Goal: Task Accomplishment & Management: Use online tool/utility

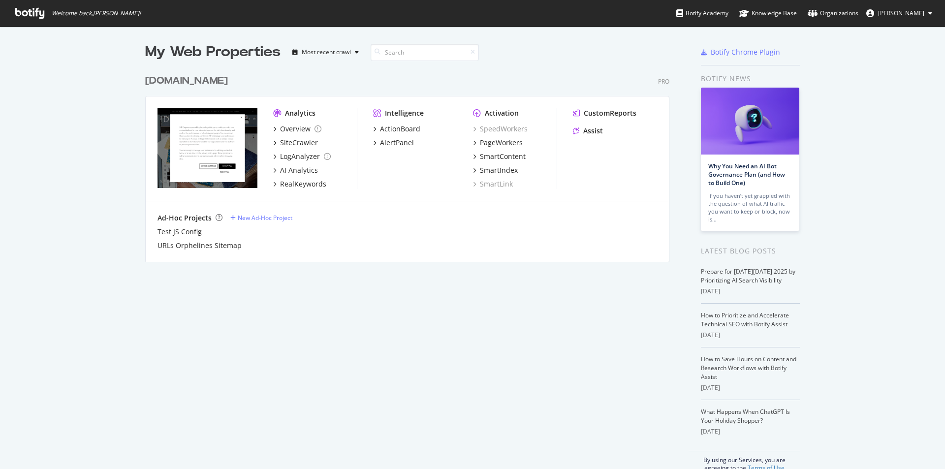
scroll to position [462, 930]
click at [24, 10] on icon at bounding box center [29, 13] width 29 height 11
click at [292, 131] on div "Overview" at bounding box center [295, 129] width 31 height 10
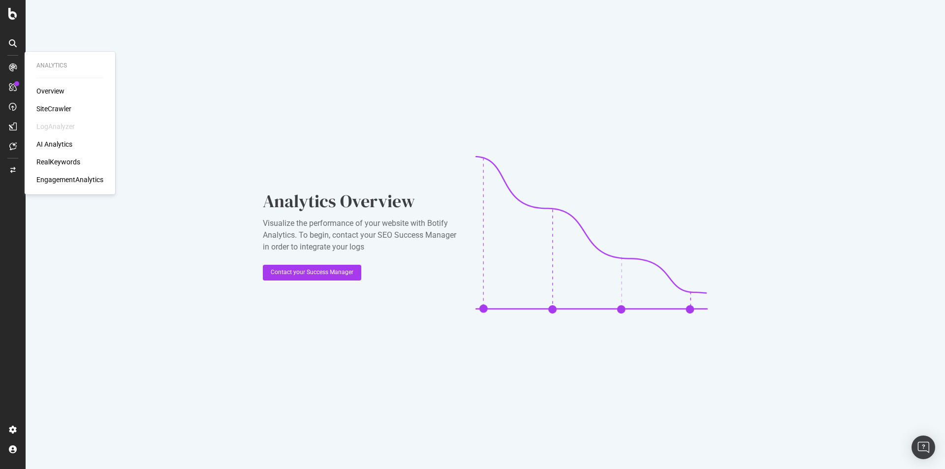
click at [17, 68] on div at bounding box center [13, 68] width 16 height 16
click at [9, 84] on icon at bounding box center [13, 87] width 8 height 8
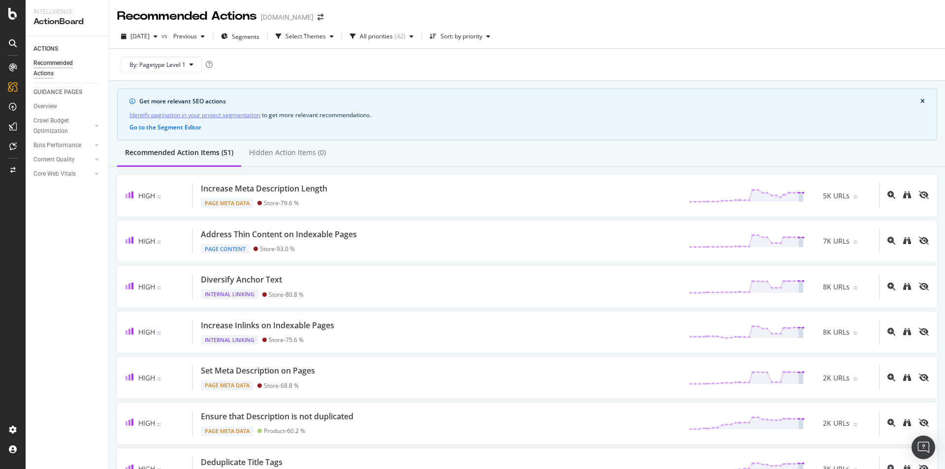
click at [13, 108] on icon at bounding box center [13, 107] width 8 height 8
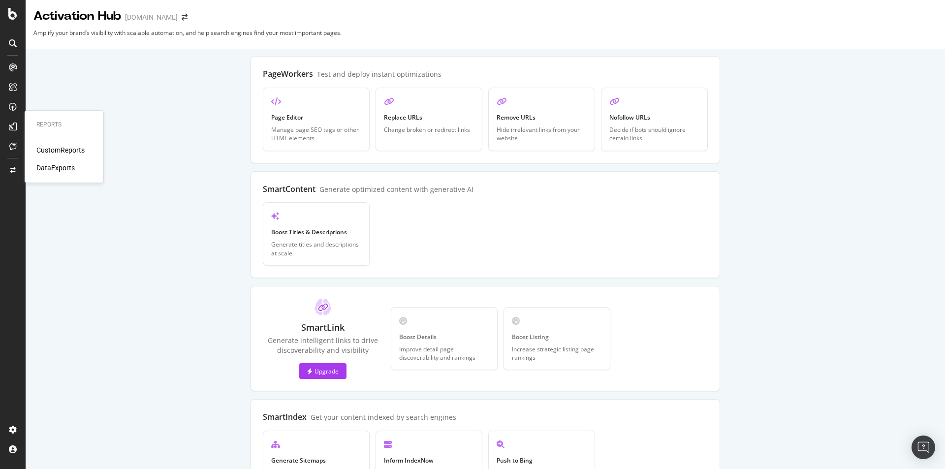
click at [11, 119] on div at bounding box center [13, 127] width 16 height 16
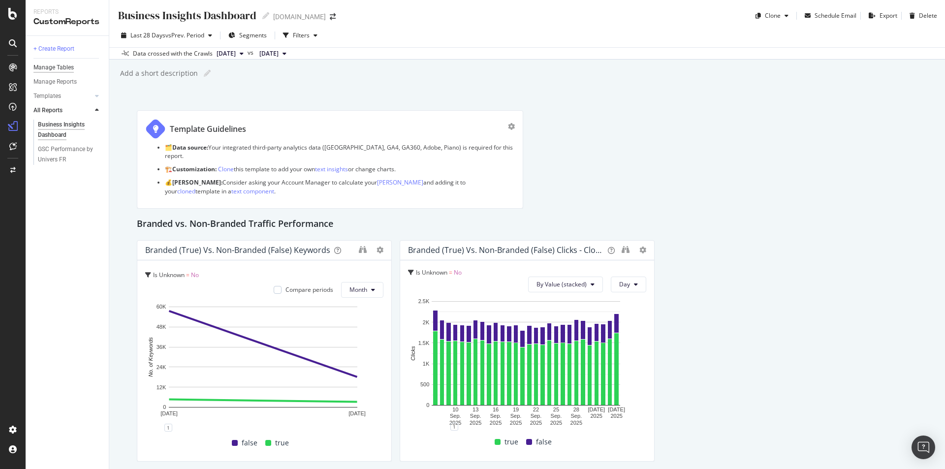
click at [68, 63] on div "Manage Tables" at bounding box center [53, 68] width 40 height 10
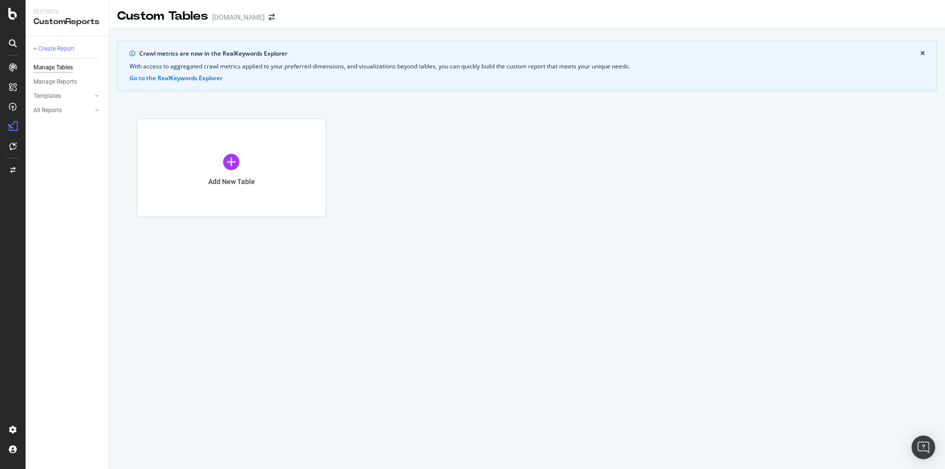
click at [10, 39] on div at bounding box center [13, 43] width 16 height 16
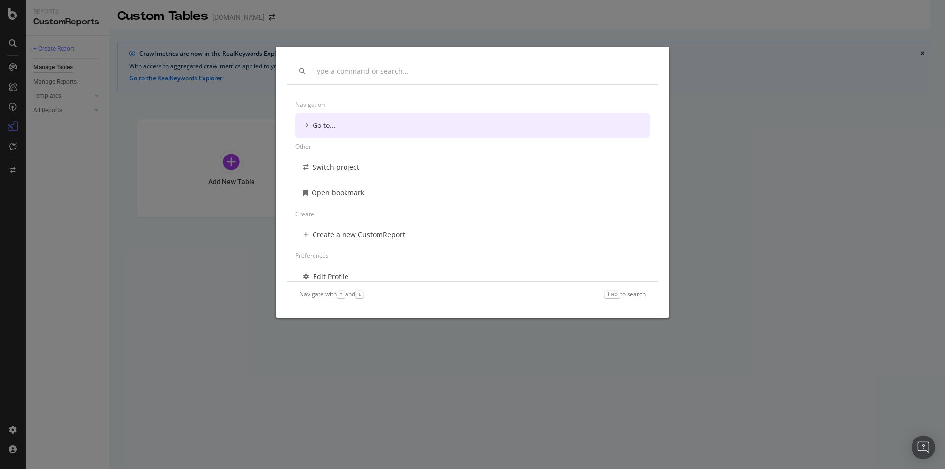
click at [2, 61] on div "Navigation Go to... Other Switch project Open bookmark Create Create a new Cust…" at bounding box center [472, 234] width 945 height 469
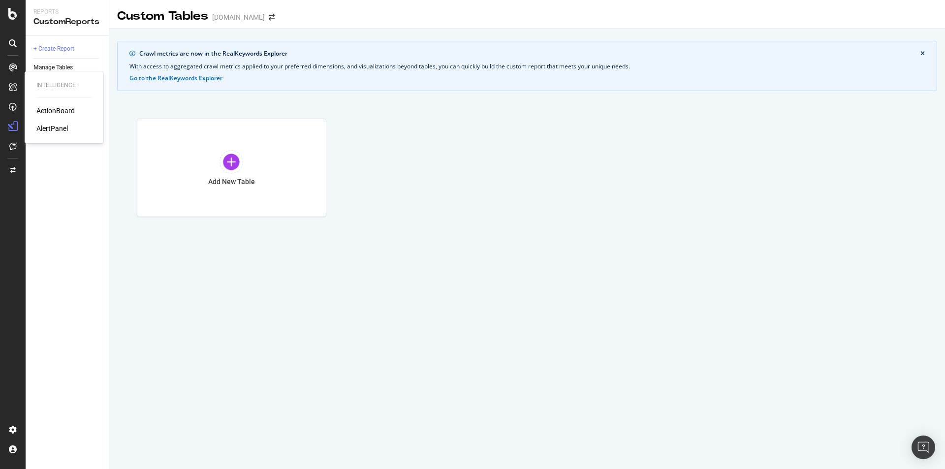
drag, startPoint x: 5, startPoint y: 83, endPoint x: 19, endPoint y: 93, distance: 16.5
click at [6, 83] on div at bounding box center [13, 87] width 16 height 16
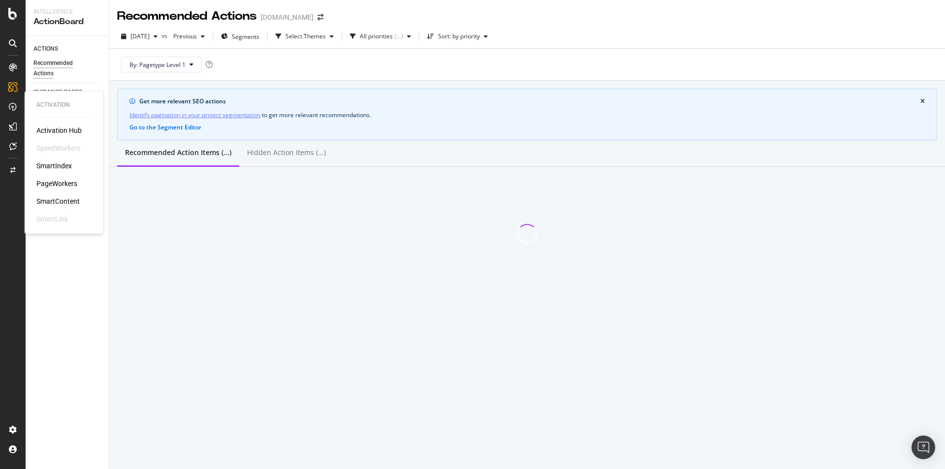
click at [13, 106] on icon at bounding box center [13, 107] width 8 height 8
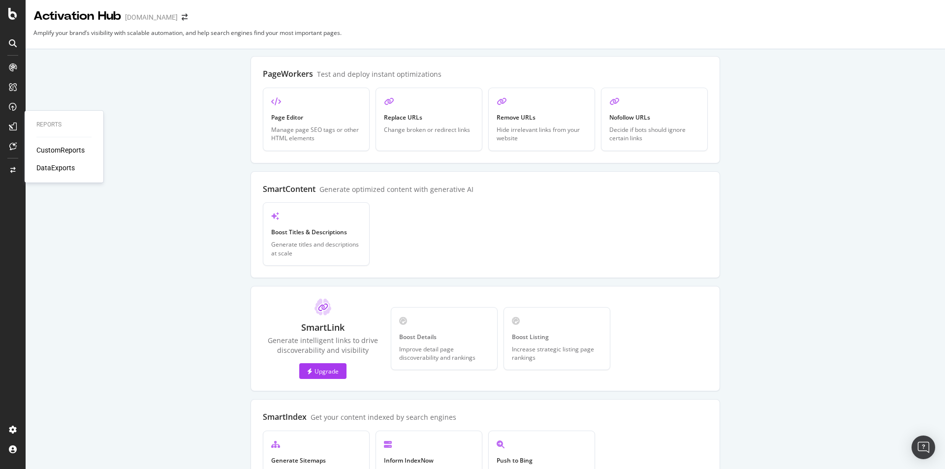
click at [12, 124] on icon at bounding box center [13, 127] width 8 height 8
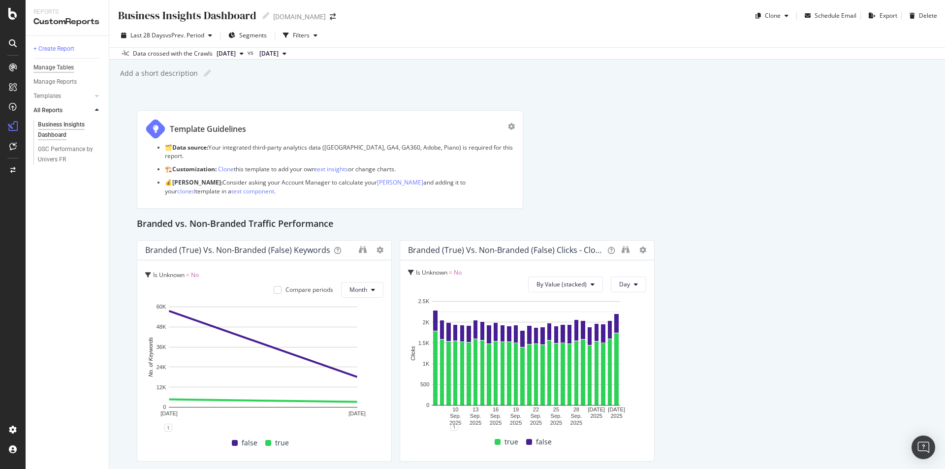
click at [57, 65] on div "Manage Tables" at bounding box center [53, 68] width 40 height 10
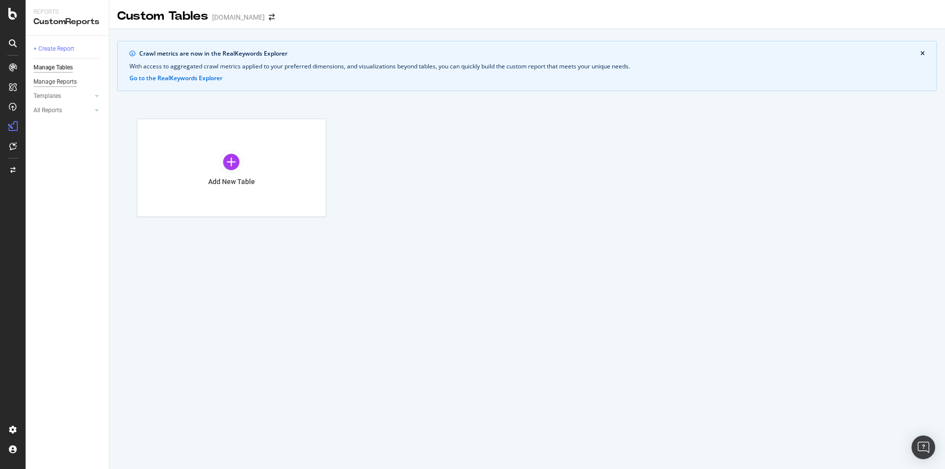
click at [57, 83] on div "Manage Reports" at bounding box center [54, 82] width 43 height 10
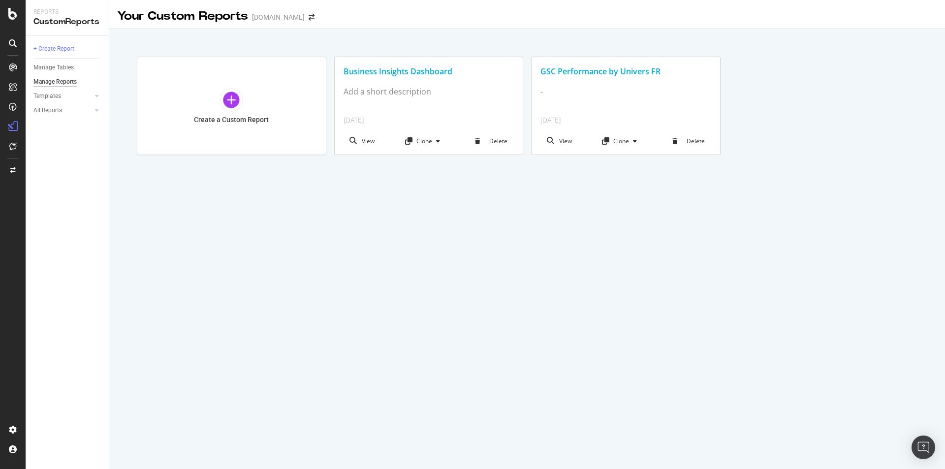
click at [571, 75] on div "GSC Performance by Univers FR" at bounding box center [625, 71] width 171 height 11
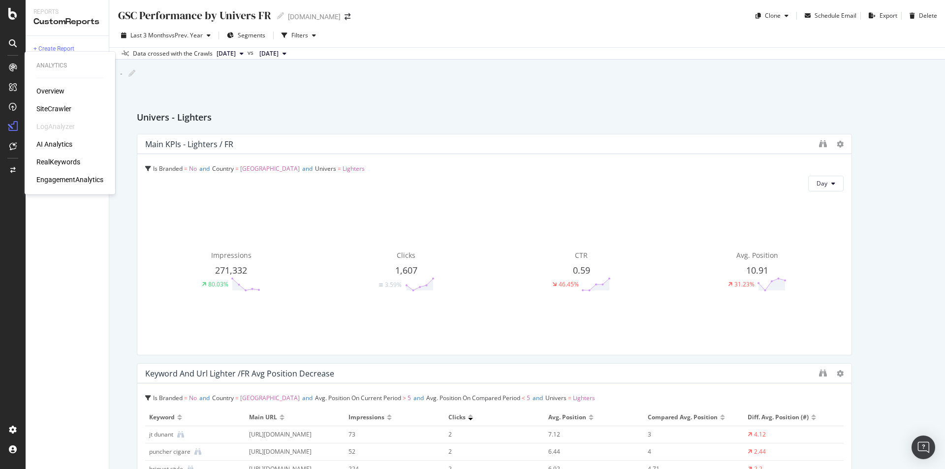
click at [67, 144] on div "AI Analytics" at bounding box center [54, 144] width 36 height 10
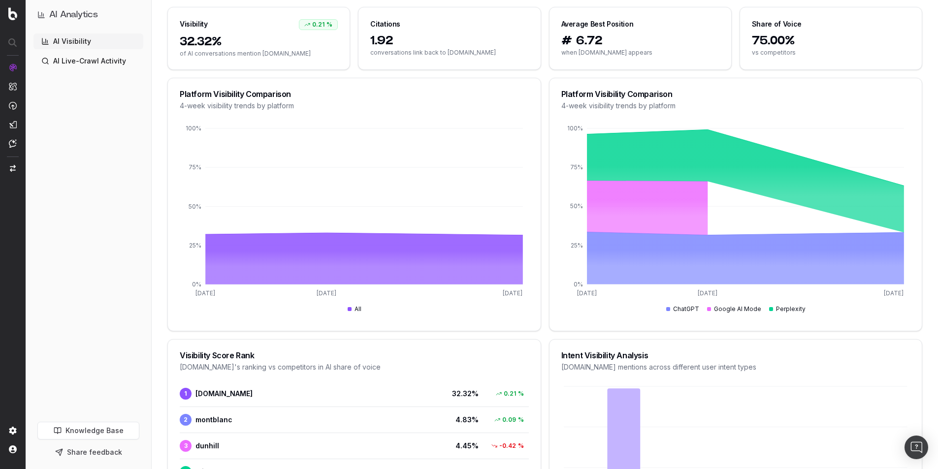
scroll to position [10, 0]
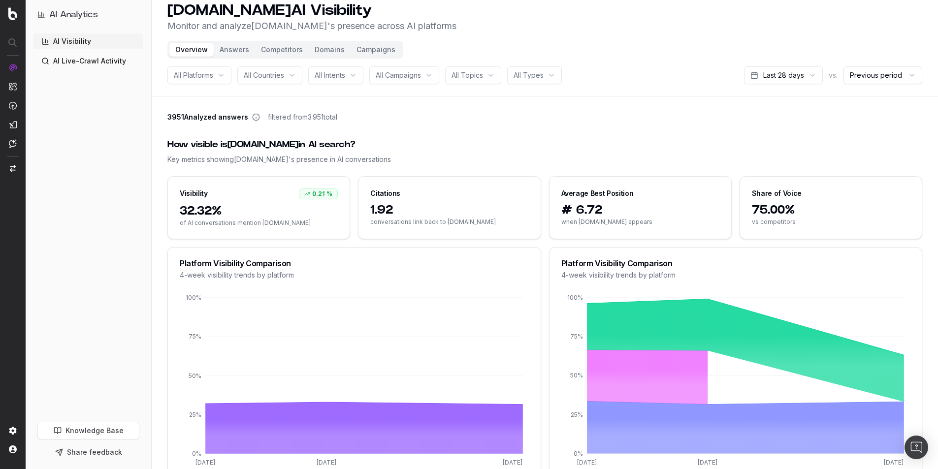
click at [283, 44] on button "Competitors" at bounding box center [282, 50] width 54 height 14
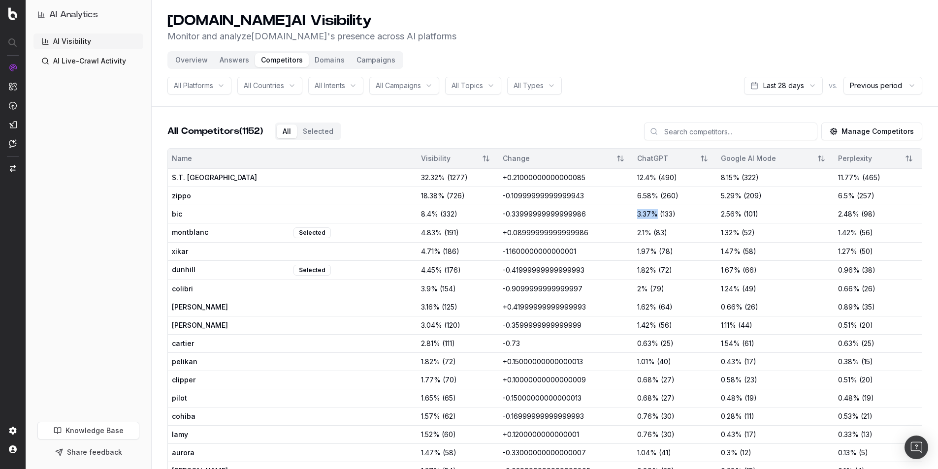
drag, startPoint x: 614, startPoint y: 214, endPoint x: 584, endPoint y: 212, distance: 30.6
click at [584, 212] on tr "bic 8.4 % ( 332 ) -0.33999999999999986 3.37 % ( 133 ) 2.56 % ( 101 ) 2.48 % ( 9…" at bounding box center [544, 214] width 753 height 18
click at [584, 212] on td "-0.33999999999999986" at bounding box center [566, 214] width 135 height 18
drag, startPoint x: 676, startPoint y: 216, endPoint x: 874, endPoint y: 214, distance: 198.3
click at [874, 214] on tr "bic 8.4 % ( 332 ) -0.33999999999999986 3.37 % ( 133 ) 2.56 % ( 101 ) 2.48 % ( 9…" at bounding box center [544, 214] width 753 height 18
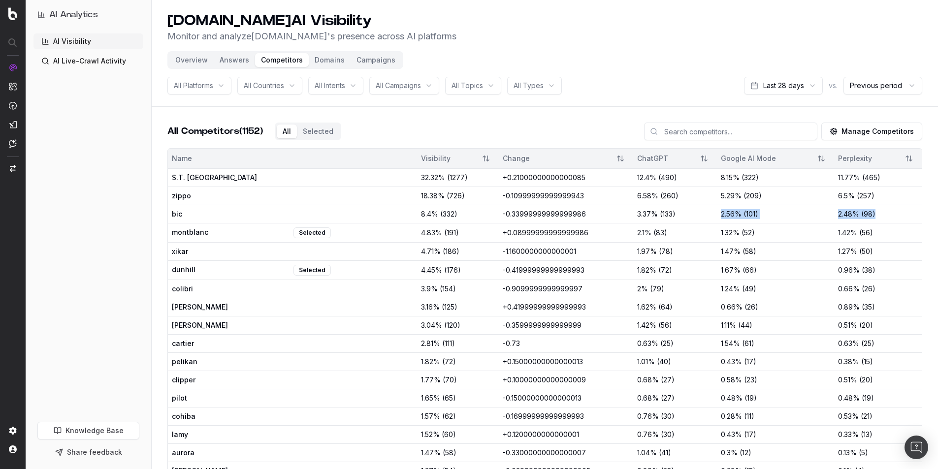
click at [874, 214] on div "2.48 % ( 98 )" at bounding box center [878, 214] width 80 height 10
click at [773, 85] on html "AI Analytics AI Visibility AI Live-Crawl Activity Knowledge Base Share feedback…" at bounding box center [469, 234] width 938 height 469
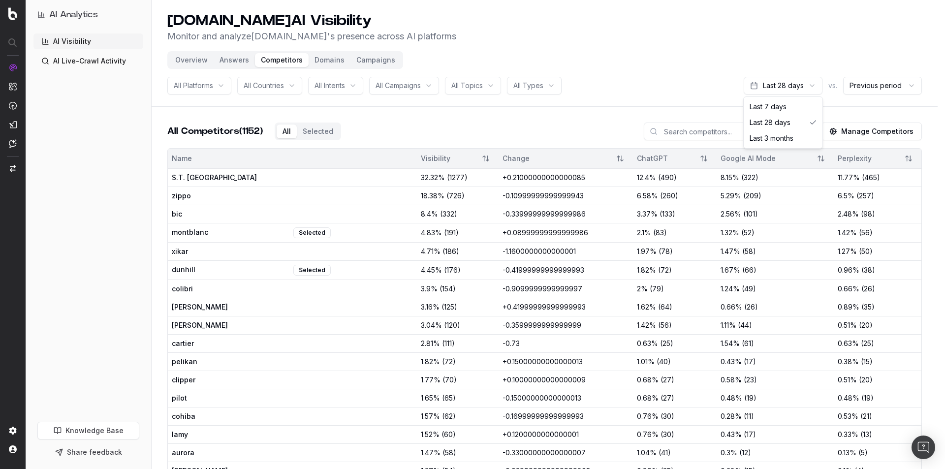
click at [475, 81] on html "AI Analytics AI Visibility AI Live-Crawl Activity Knowledge Base Share feedback…" at bounding box center [472, 234] width 945 height 469
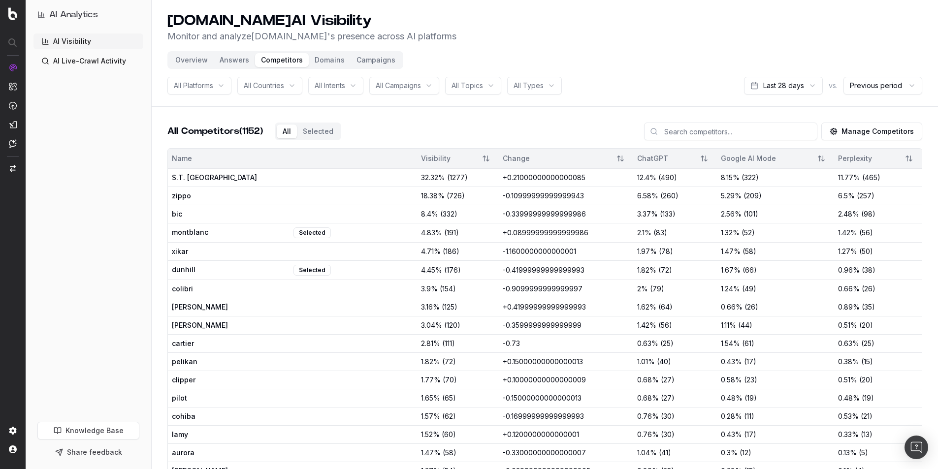
click at [476, 82] on span "All Topics" at bounding box center [466, 86] width 31 height 10
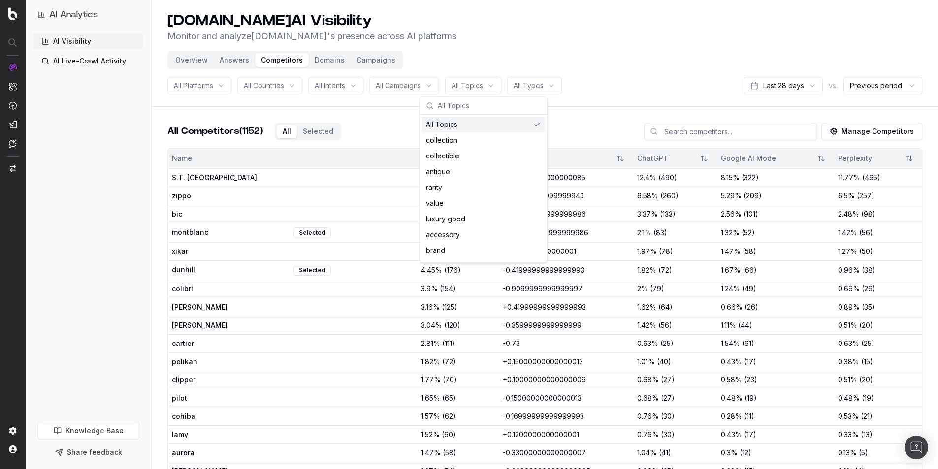
click at [478, 85] on span "All Topics" at bounding box center [466, 86] width 31 height 10
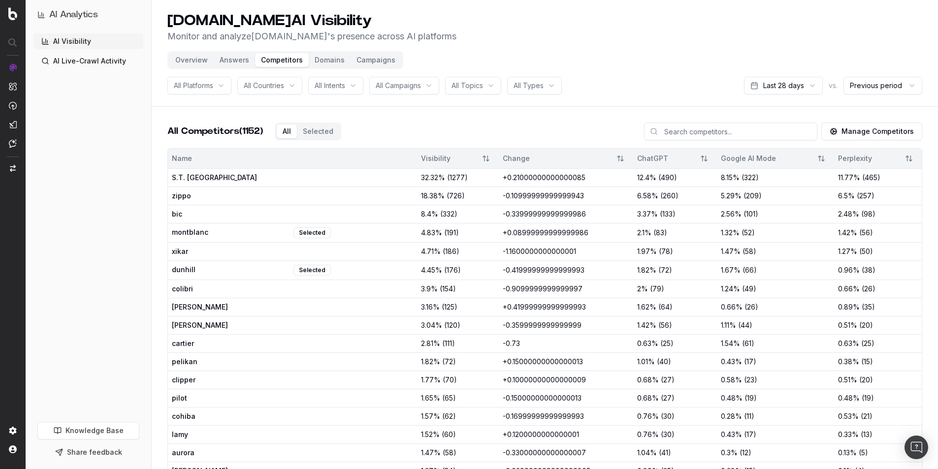
click at [401, 87] on span "All Campaigns" at bounding box center [398, 86] width 45 height 10
click at [372, 61] on button "Campaigns" at bounding box center [375, 60] width 51 height 14
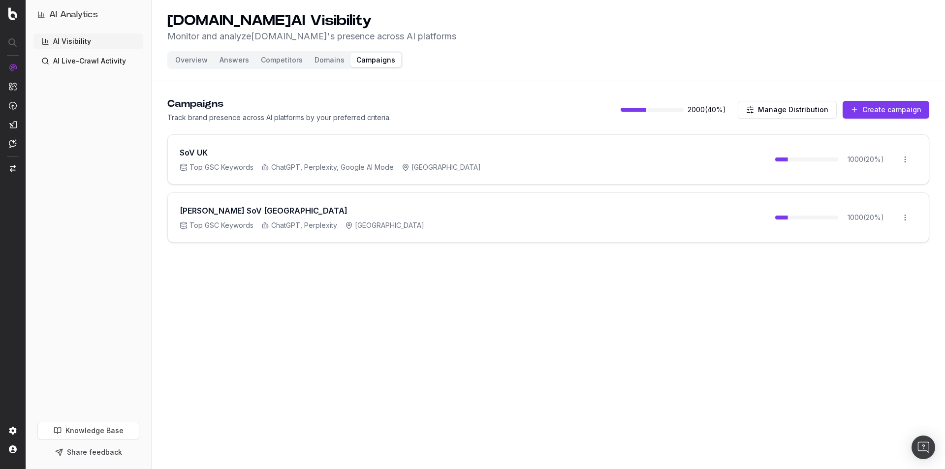
click at [883, 103] on button "Create campaign" at bounding box center [886, 110] width 87 height 18
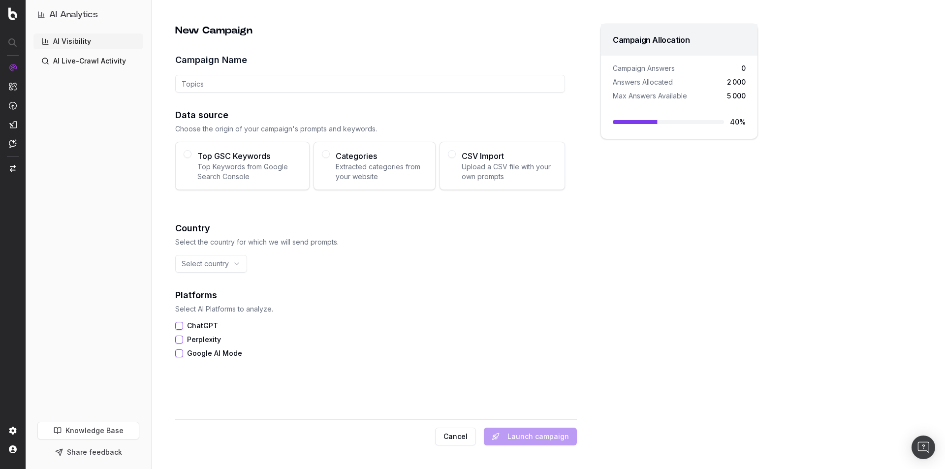
click at [230, 261] on html "AI Analytics AI Visibility AI Live-Crawl Activity Knowledge Base Share feedback…" at bounding box center [472, 234] width 945 height 469
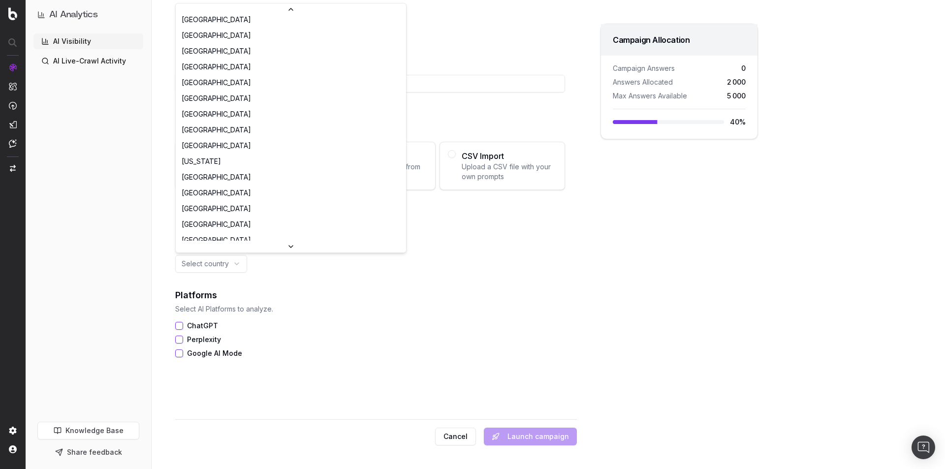
scroll to position [1083, 0]
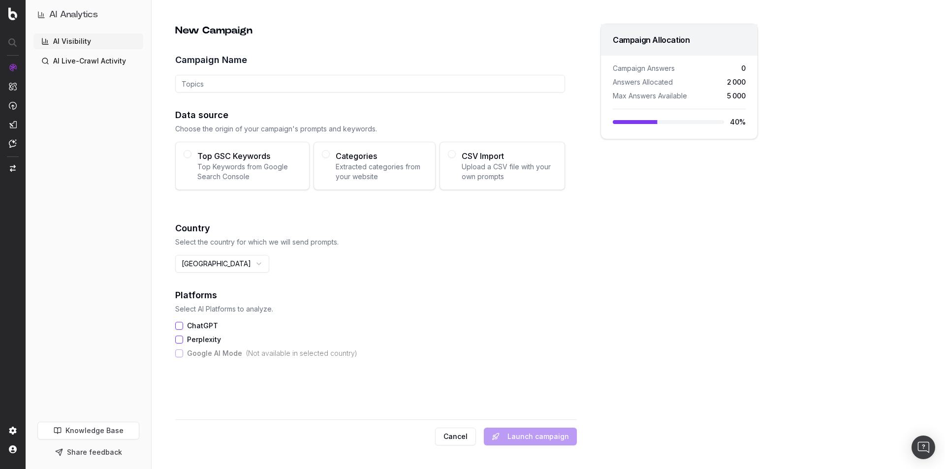
click at [177, 321] on div "Platforms Select AI Platforms to analyze. ChatGPT Perplexity Google AI Mode ( N…" at bounding box center [370, 322] width 390 height 69
click at [178, 325] on button "ChatGPT" at bounding box center [179, 326] width 8 height 8
click at [177, 342] on button "Perplexity" at bounding box center [179, 340] width 8 height 8
click at [186, 156] on button "Top GSC Keywords Top Keywords from Google Search Console" at bounding box center [188, 154] width 8 height 8
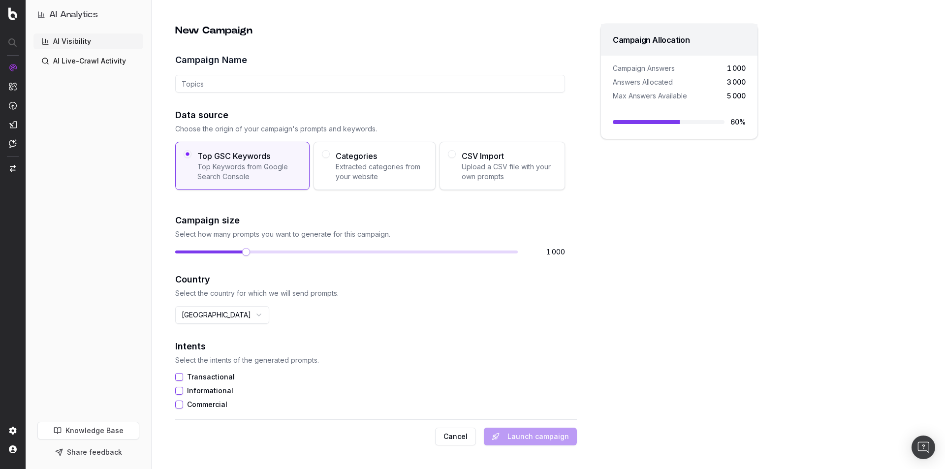
click at [242, 251] on span at bounding box center [246, 252] width 8 height 8
click at [322, 157] on button "Categories Extracted categories from your website" at bounding box center [326, 154] width 8 height 8
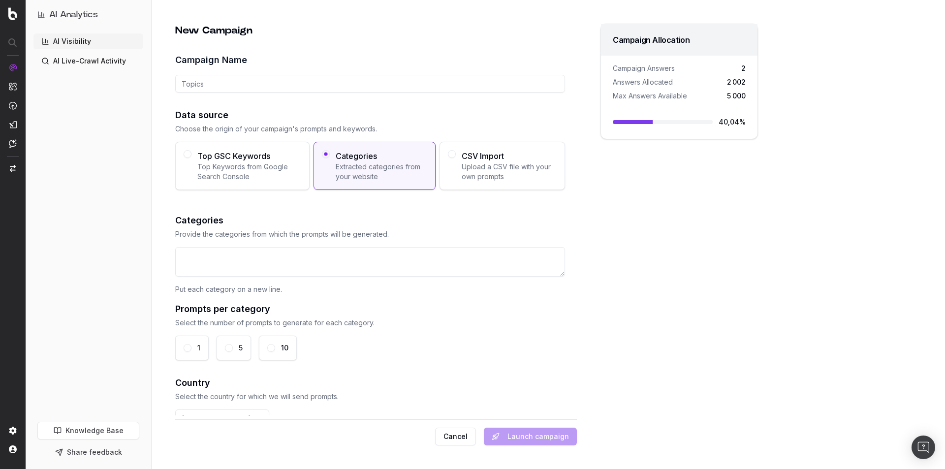
click at [182, 151] on div "Top GSC Keywords Top Keywords from Google Search Console" at bounding box center [242, 166] width 134 height 48
click at [184, 151] on button "Top GSC Keywords Top Keywords from Google Search Console" at bounding box center [188, 154] width 8 height 8
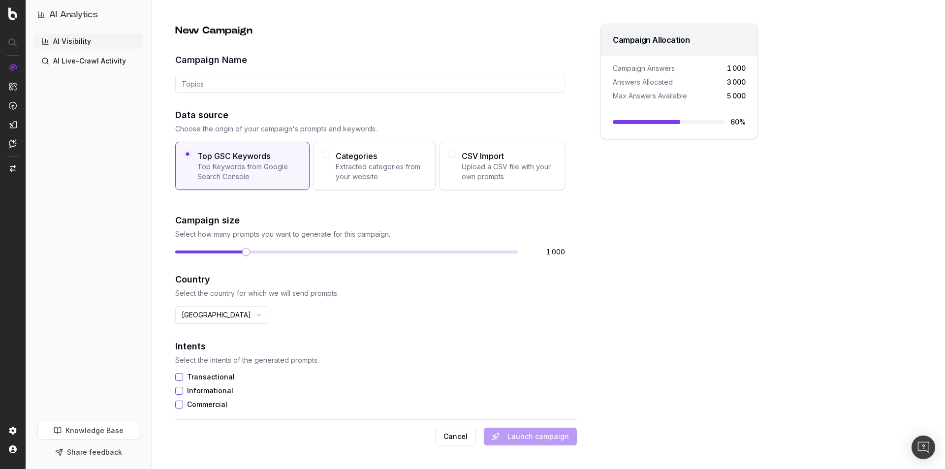
click at [515, 436] on div "Cancel Launch campaign" at bounding box center [376, 432] width 402 height 26
click at [515, 435] on div "Cancel Launch campaign" at bounding box center [376, 432] width 402 height 26
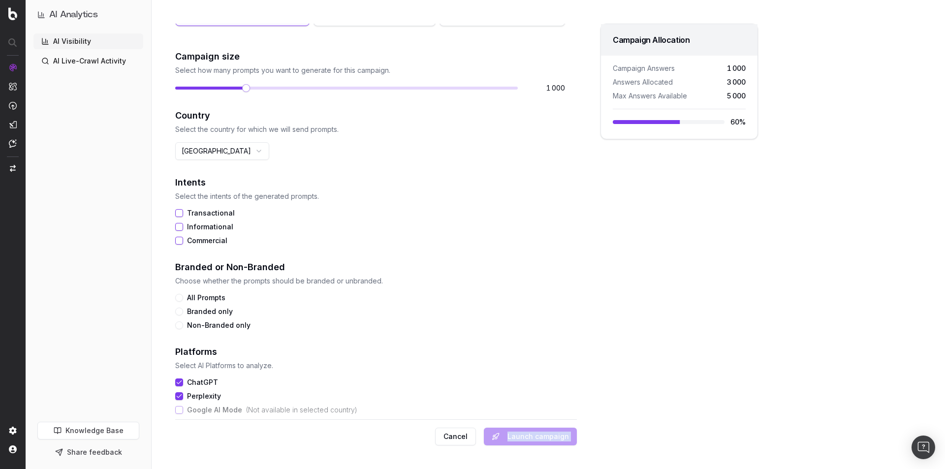
scroll to position [174, 0]
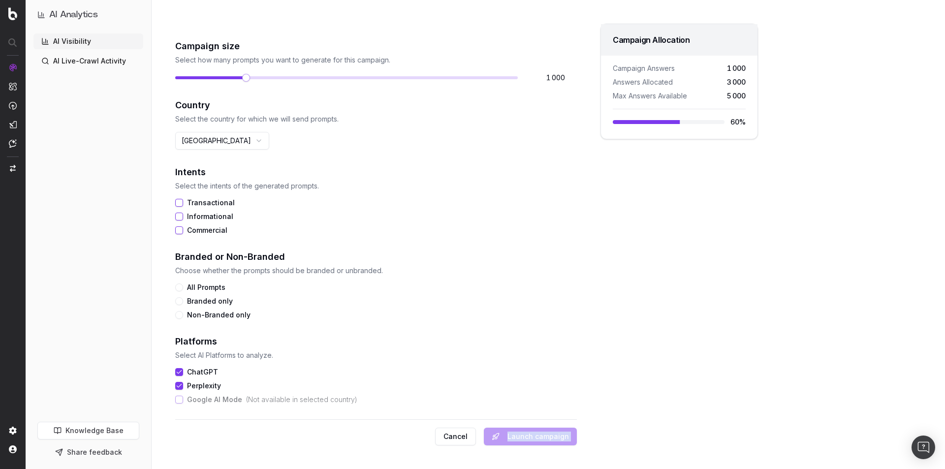
click at [177, 288] on button "All Prompts" at bounding box center [179, 287] width 8 height 8
click at [472, 359] on p "Select AI Platforms to analyze." at bounding box center [370, 355] width 390 height 10
click at [179, 230] on button "Commercial" at bounding box center [179, 230] width 8 height 8
click at [176, 218] on button "Informational" at bounding box center [179, 217] width 8 height 8
click at [180, 203] on button "Transactional" at bounding box center [179, 203] width 8 height 8
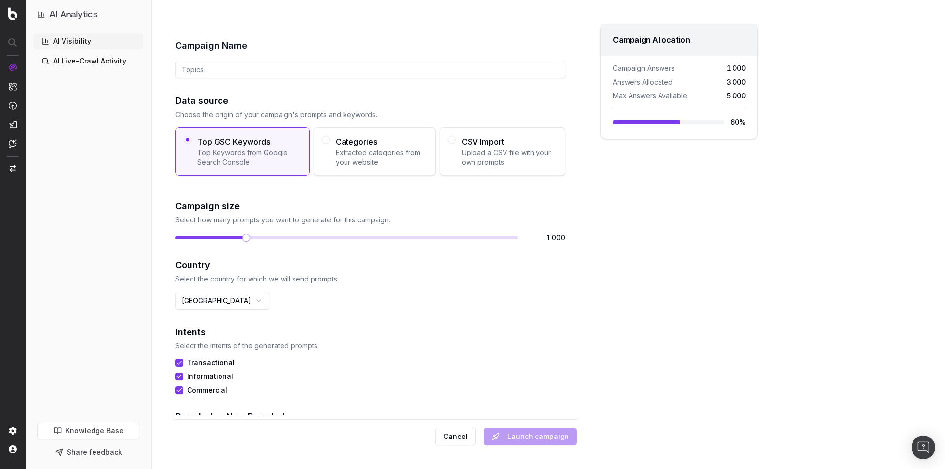
scroll to position [0, 0]
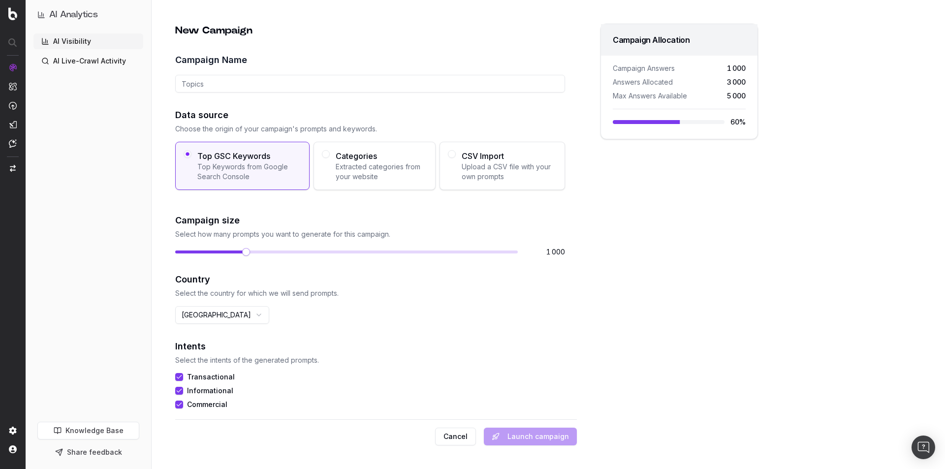
click at [323, 156] on button "Categories Extracted categories from your website" at bounding box center [326, 154] width 8 height 8
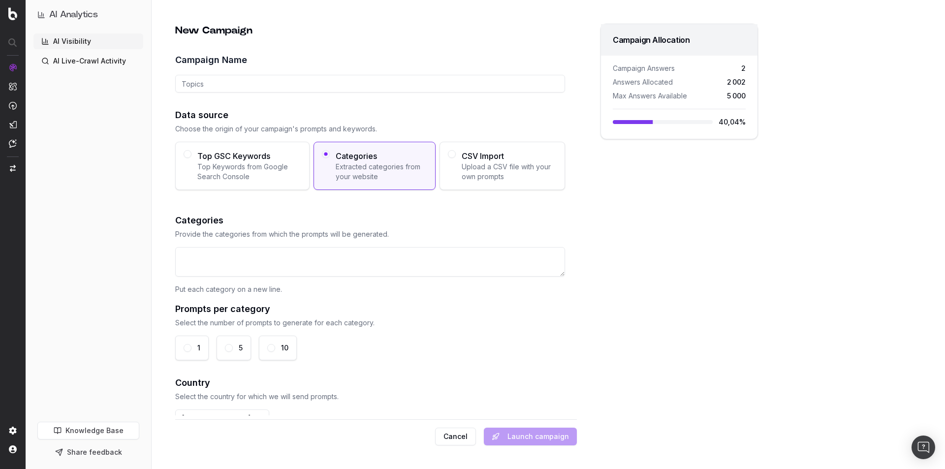
click at [452, 151] on div "CSV Import Upload a CSV file with your own prompts" at bounding box center [501, 166] width 125 height 48
click at [452, 151] on button "CSV Import Upload a CSV file with your own prompts" at bounding box center [452, 154] width 8 height 8
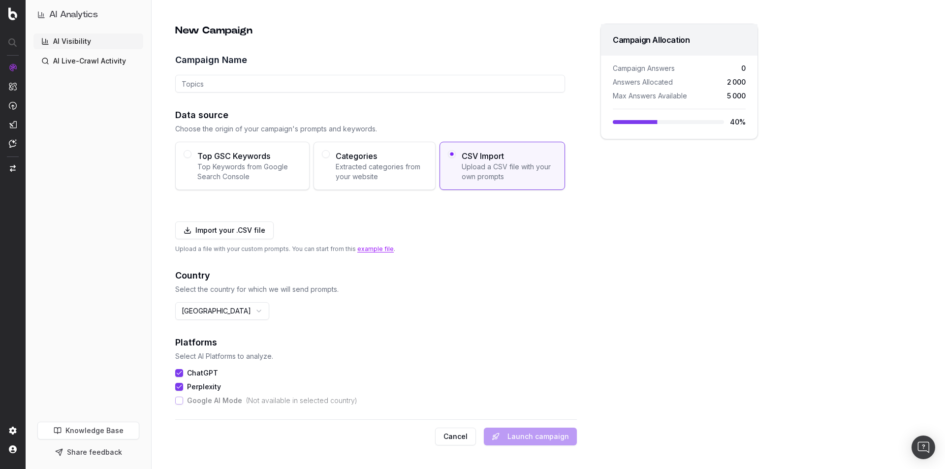
click at [185, 155] on button "Top GSC Keywords Top Keywords from Google Search Console" at bounding box center [188, 154] width 8 height 8
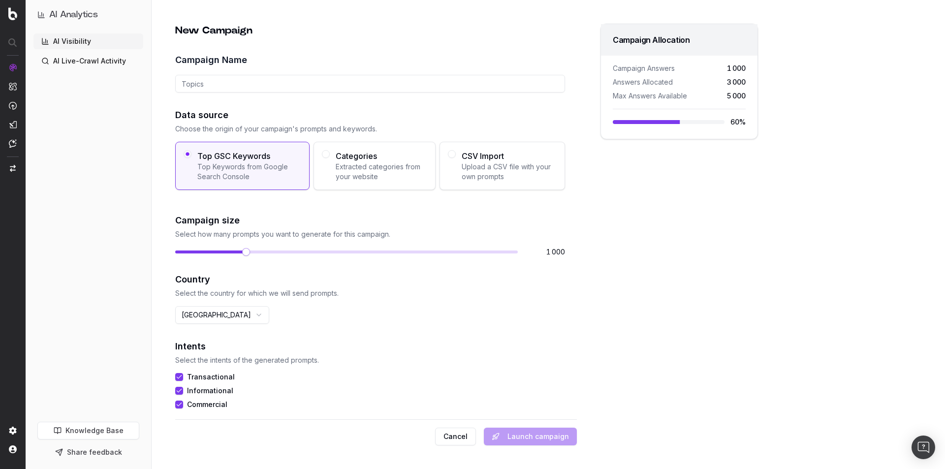
click at [528, 434] on div "Cancel Launch campaign" at bounding box center [376, 432] width 402 height 26
click at [527, 435] on div "Cancel Launch campaign" at bounding box center [376, 432] width 402 height 26
click at [359, 89] on input "Campaign Name" at bounding box center [370, 84] width 390 height 18
click at [385, 133] on p "Choose the origin of your campaign's prompts and keywords." at bounding box center [370, 129] width 390 height 10
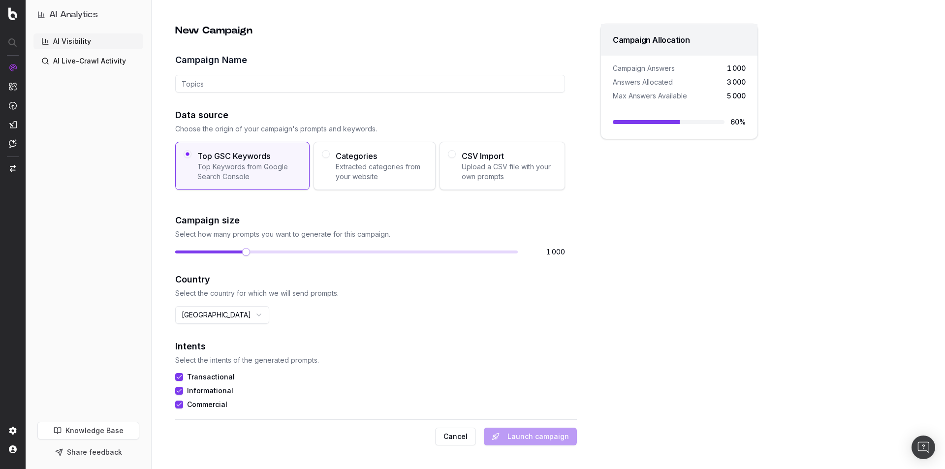
click at [289, 84] on input "Campaign Name" at bounding box center [370, 84] width 390 height 18
click at [417, 363] on p "Select the intents of the generated prompts." at bounding box center [370, 360] width 390 height 10
click at [236, 83] on input "Campaign Name" at bounding box center [370, 84] width 390 height 18
paste input "[PERSON_NAME] SoV [GEOGRAPHIC_DATA]"
drag, startPoint x: 235, startPoint y: 81, endPoint x: 285, endPoint y: 86, distance: 50.0
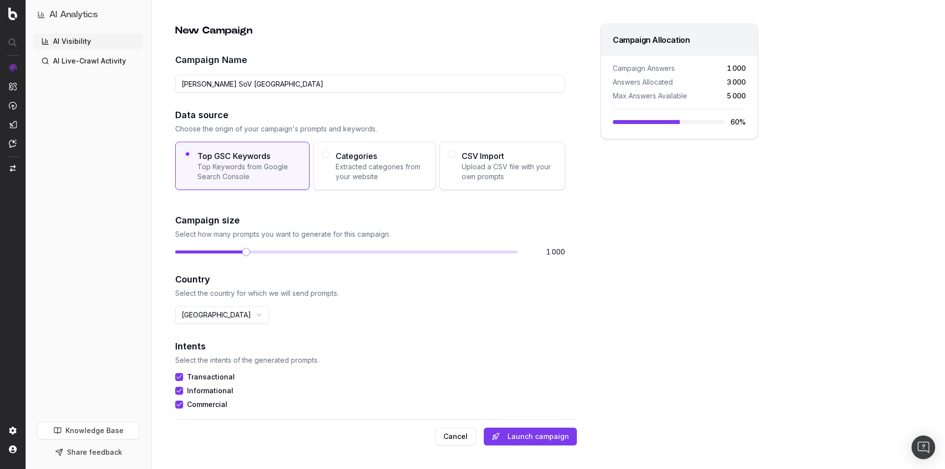
click at [285, 86] on input "[PERSON_NAME] SoV [GEOGRAPHIC_DATA]" at bounding box center [370, 84] width 390 height 18
type input "[PERSON_NAME] SoV [GEOGRAPHIC_DATA]"
click at [534, 438] on button "Launch campaign" at bounding box center [530, 437] width 93 height 18
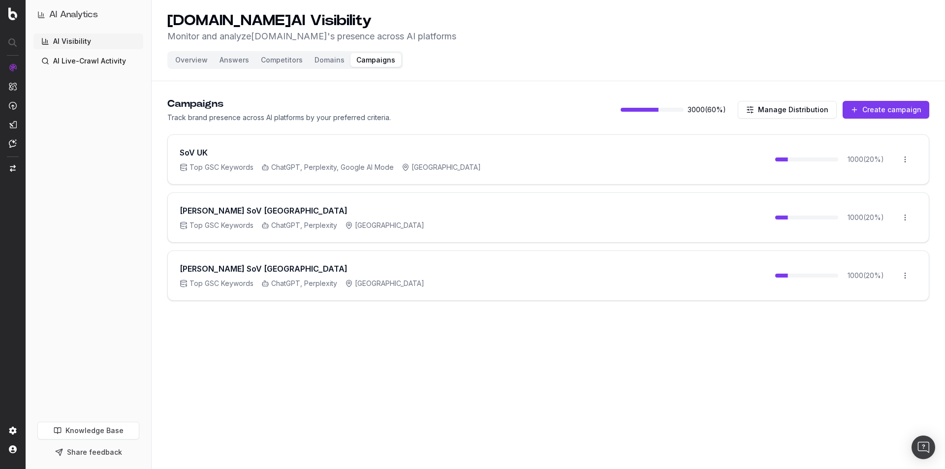
click at [865, 108] on button "Create campaign" at bounding box center [886, 110] width 87 height 18
click at [865, 108] on div "st-dupont.com AI Visibility Monitor and analyze st-dupont.com 's presence acros…" at bounding box center [548, 234] width 793 height 469
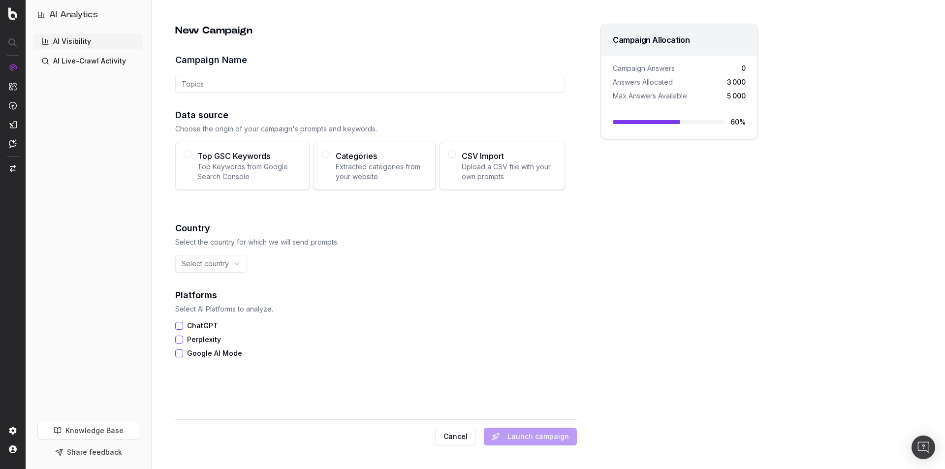
click at [233, 84] on input "Campaign Name" at bounding box center [370, 84] width 390 height 18
paste input "[PERSON_NAME] SoV [GEOGRAPHIC_DATA]"
type input "[PERSON_NAME] SoV [GEOGRAPHIC_DATA]"
click at [177, 325] on button "ChatGPT" at bounding box center [179, 326] width 8 height 8
click at [176, 338] on button "Perplexity" at bounding box center [179, 340] width 8 height 8
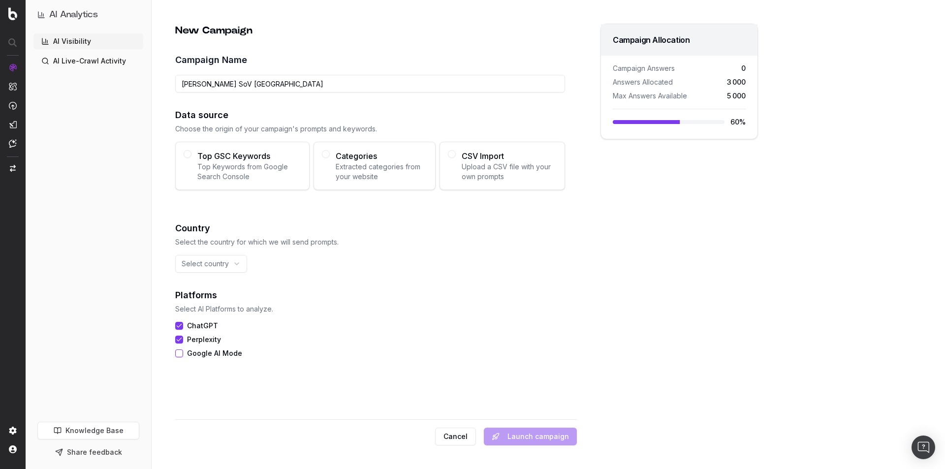
click at [185, 157] on button "Top GSC Keywords Top Keywords from Google Search Console" at bounding box center [188, 154] width 8 height 8
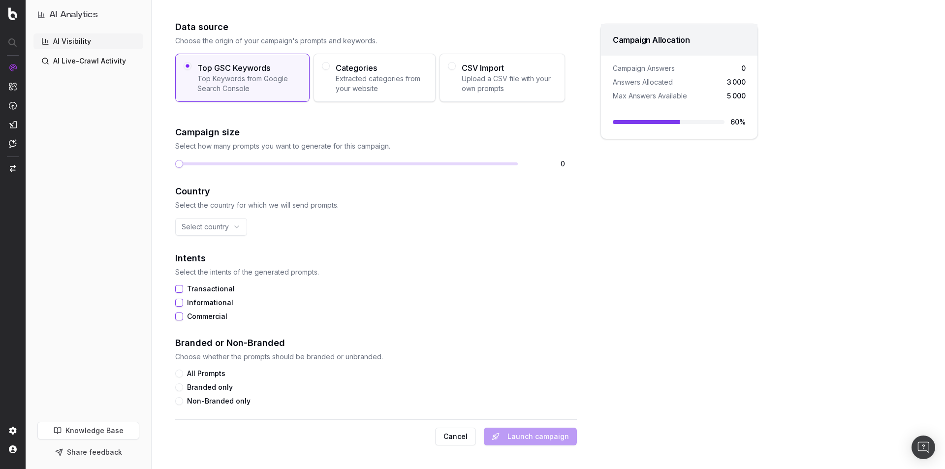
scroll to position [98, 0]
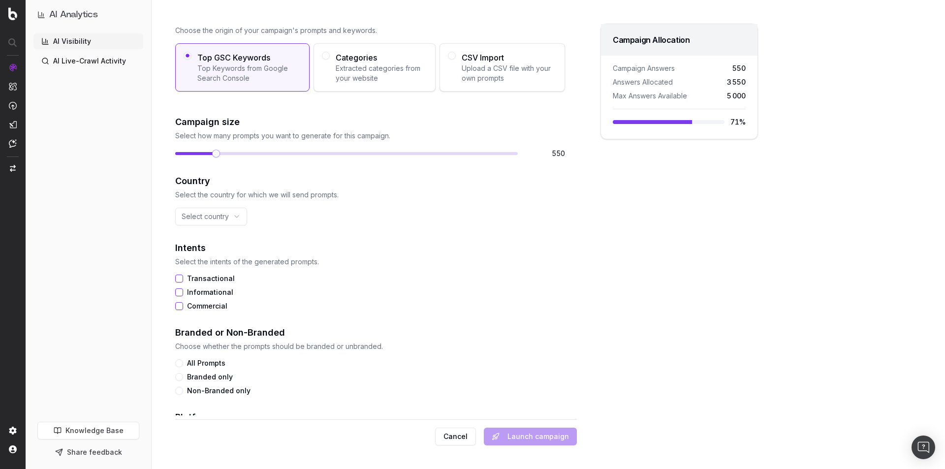
click at [212, 150] on span at bounding box center [216, 154] width 8 height 8
click at [179, 279] on button "Transactional" at bounding box center [179, 279] width 8 height 8
click at [179, 288] on button "Informational" at bounding box center [179, 292] width 8 height 8
click at [174, 304] on div "New Campaign Campaign Name S.T Dupont SoV Italy Data source Choose the origin o…" at bounding box center [467, 234] width 630 height 469
click at [177, 305] on button "Commercial" at bounding box center [179, 306] width 8 height 8
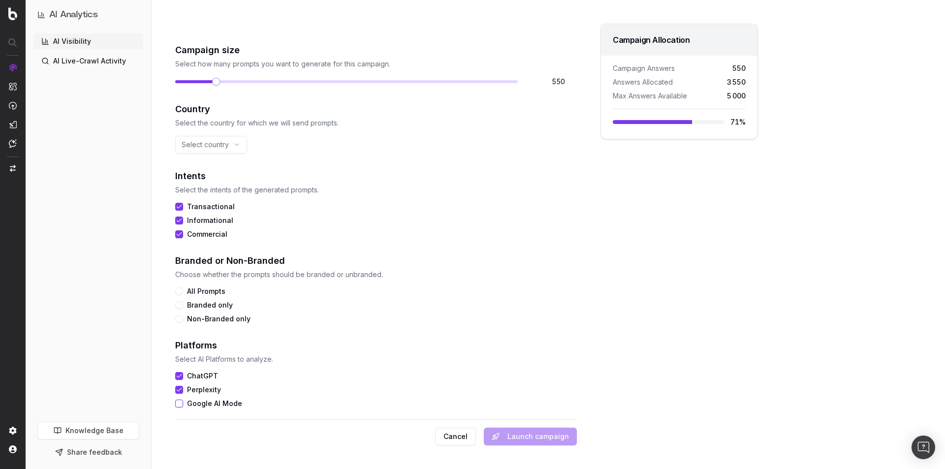
scroll to position [174, 0]
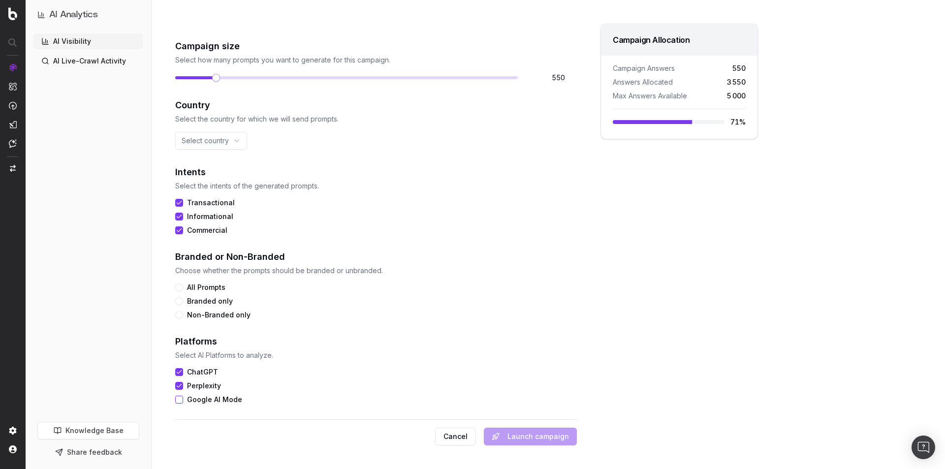
click at [179, 286] on button "All Prompts" at bounding box center [179, 287] width 8 height 8
click at [534, 434] on div "Cancel Launch campaign" at bounding box center [376, 432] width 402 height 26
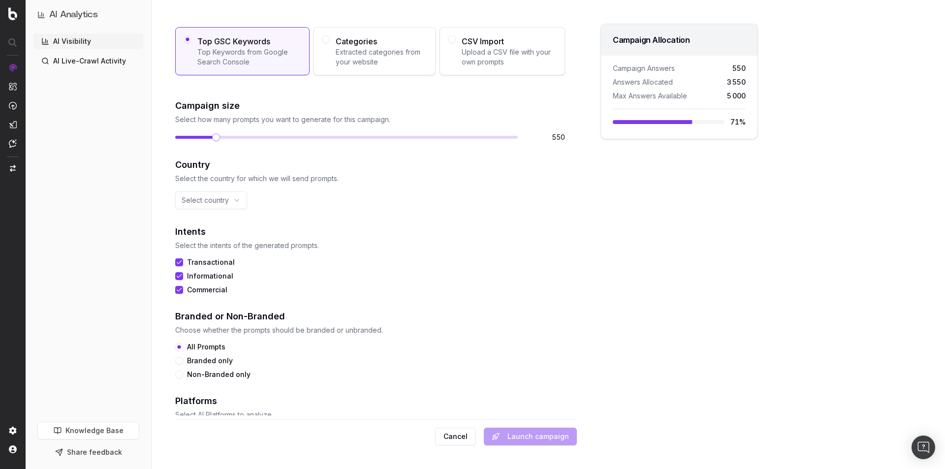
scroll to position [125, 0]
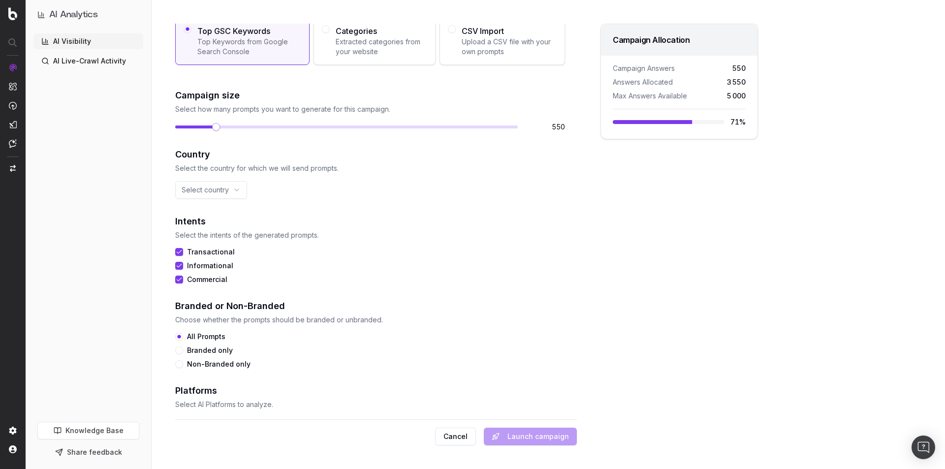
click at [221, 192] on html "AI Analytics AI Visibility AI Live-Crawl Activity Knowledge Base Share feedback…" at bounding box center [472, 234] width 945 height 469
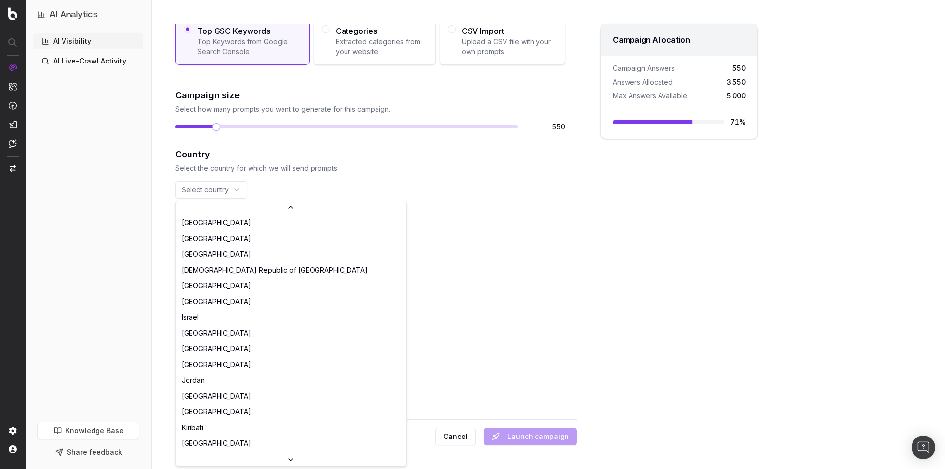
scroll to position [1526, 0]
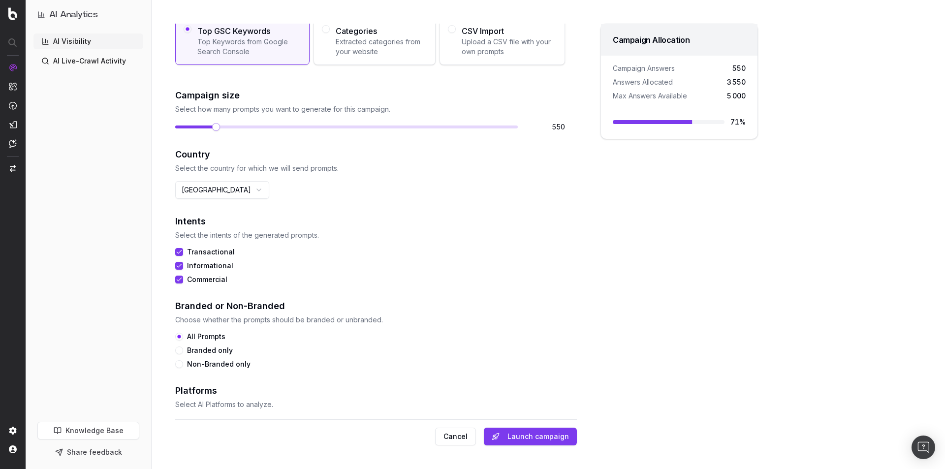
click at [531, 431] on button "Launch campaign" at bounding box center [530, 437] width 93 height 18
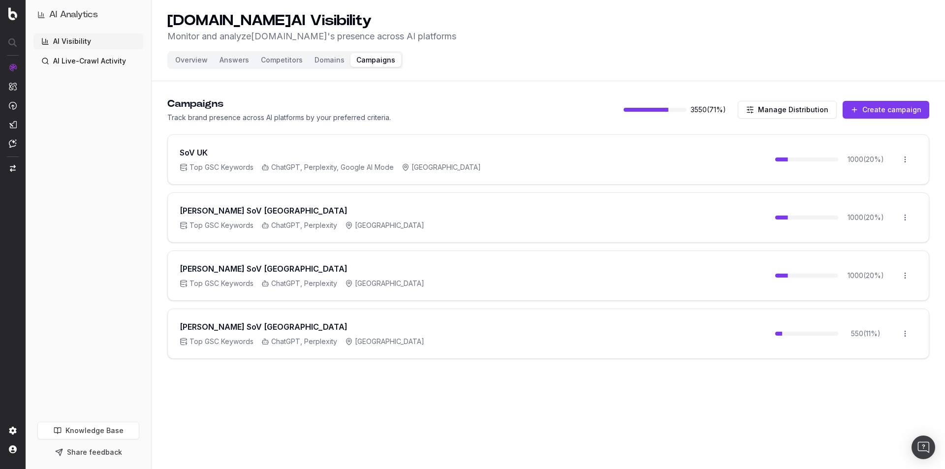
click at [874, 108] on button "Create campaign" at bounding box center [886, 110] width 87 height 18
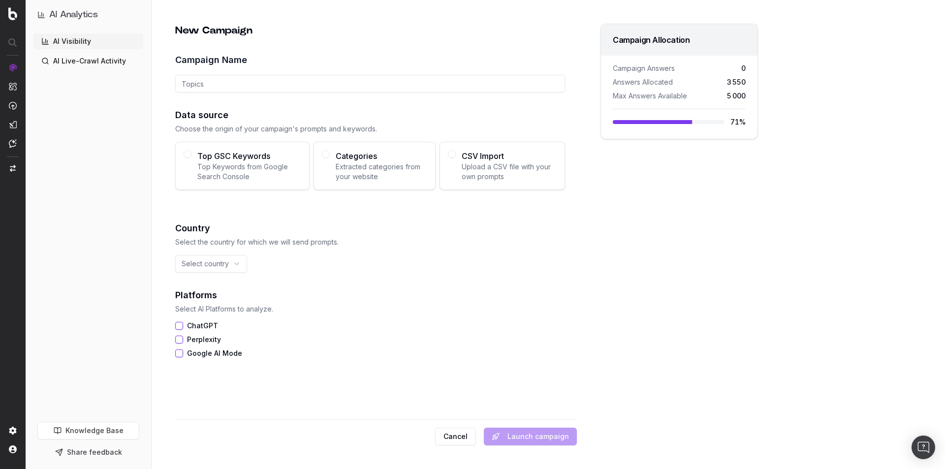
click at [210, 86] on input "Campaign Name" at bounding box center [370, 84] width 390 height 18
paste input "[PERSON_NAME] SoV [GEOGRAPHIC_DATA]"
drag, startPoint x: 234, startPoint y: 85, endPoint x: 342, endPoint y: 87, distance: 108.3
click at [342, 87] on input "[PERSON_NAME] SoV [GEOGRAPHIC_DATA]" at bounding box center [370, 84] width 390 height 18
type input "[PERSON_NAME] SoV [GEOGRAPHIC_DATA]"
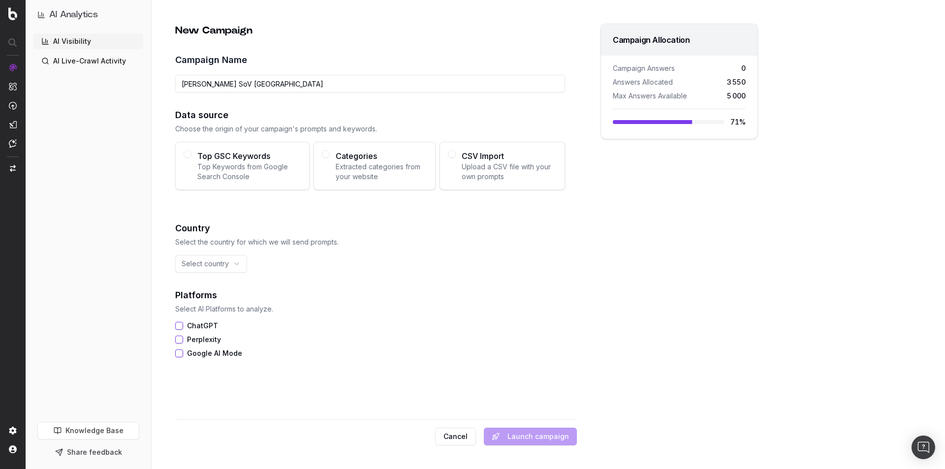
click at [229, 259] on html "AI Analytics AI Visibility AI Live-Crawl Activity Knowledge Base Share feedback…" at bounding box center [472, 234] width 945 height 469
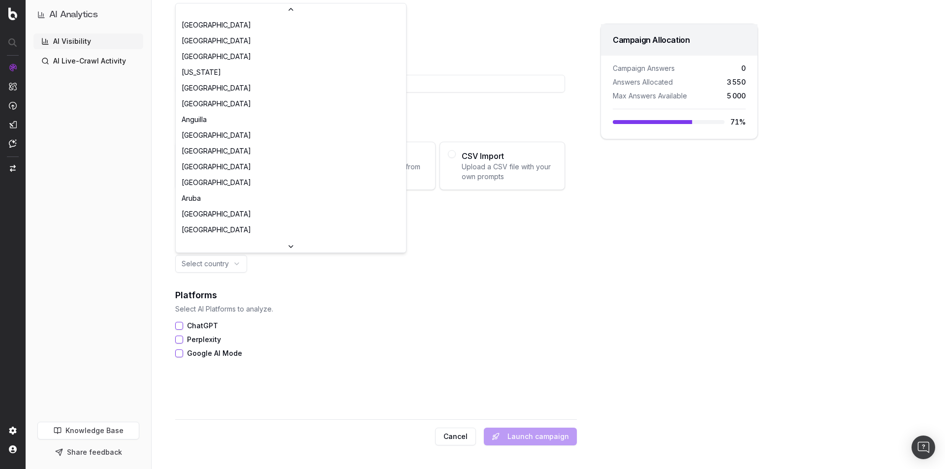
scroll to position [2984, 0]
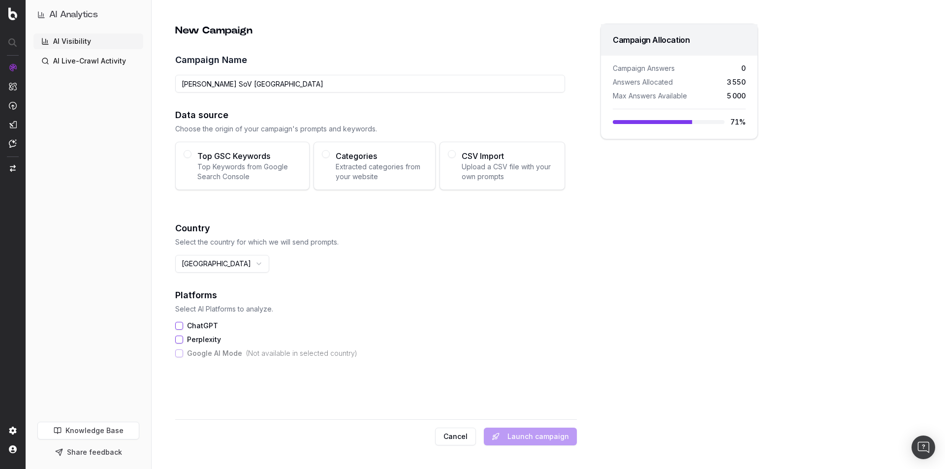
drag, startPoint x: 177, startPoint y: 322, endPoint x: 178, endPoint y: 331, distance: 8.4
click at [177, 322] on button "ChatGPT" at bounding box center [179, 326] width 8 height 8
click at [179, 339] on button "Perplexity" at bounding box center [179, 340] width 8 height 8
click at [191, 160] on div "Top GSC Keywords Top Keywords from Google Search Console" at bounding box center [242, 166] width 134 height 48
click at [191, 158] on button "Top GSC Keywords Top Keywords from Google Search Console" at bounding box center [188, 154] width 8 height 8
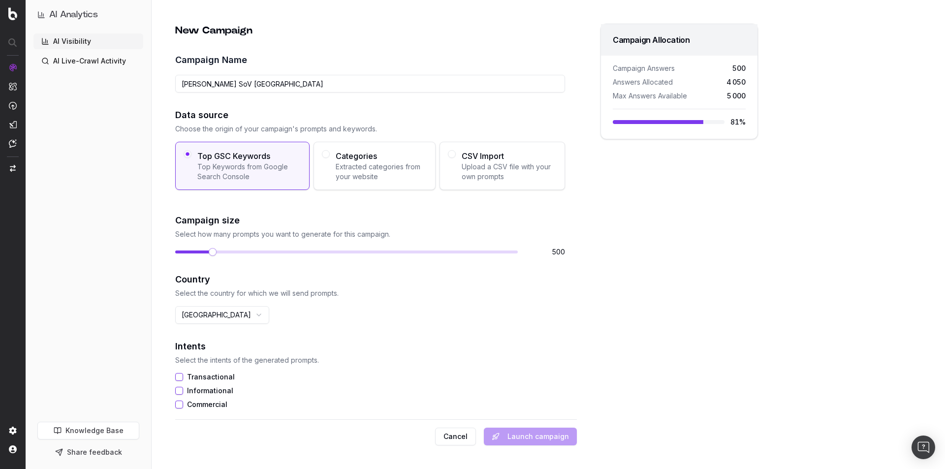
click at [209, 253] on span at bounding box center [213, 252] width 8 height 8
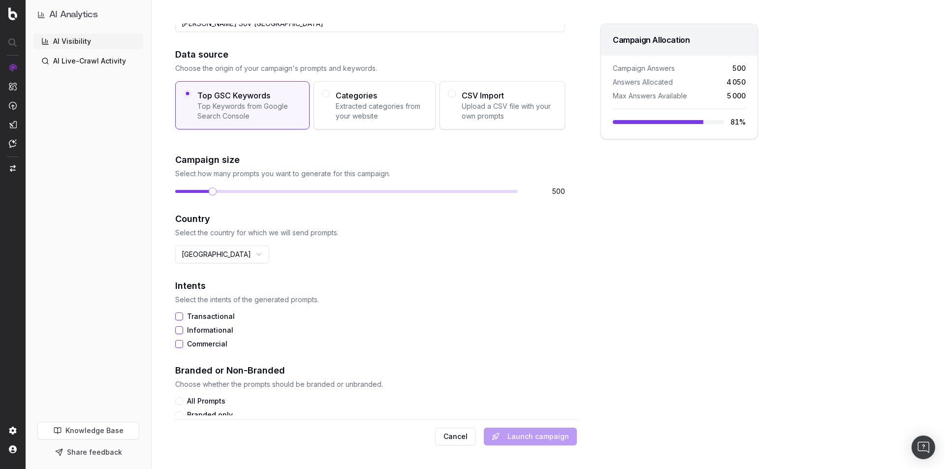
scroll to position [148, 0]
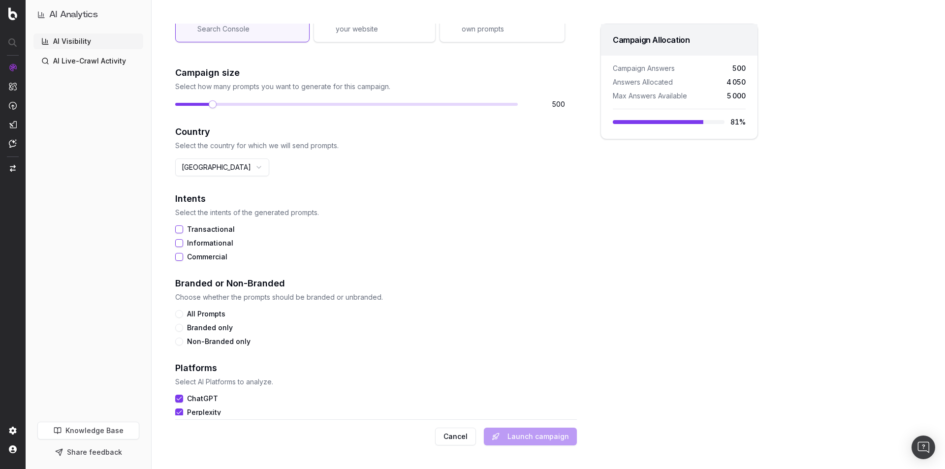
click at [181, 225] on button "Transactional" at bounding box center [179, 229] width 8 height 8
click at [179, 243] on button "Informational" at bounding box center [179, 243] width 8 height 8
click at [183, 258] on button "Commercial" at bounding box center [179, 257] width 8 height 8
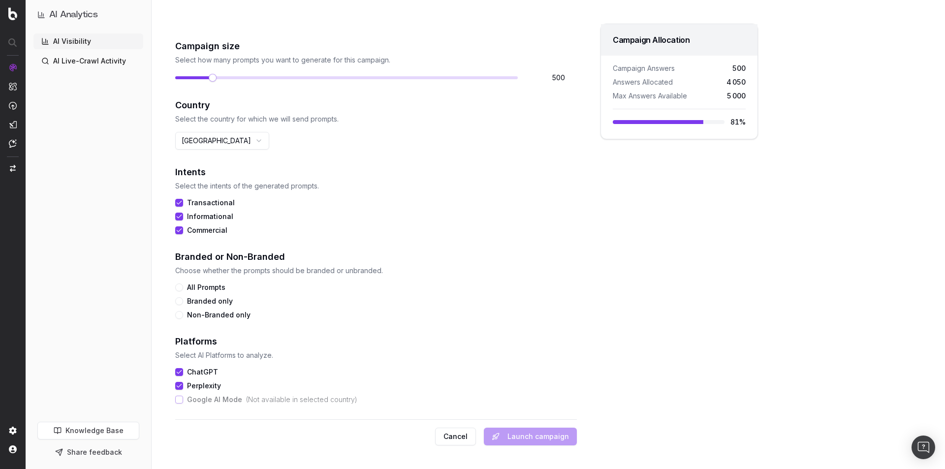
click at [178, 285] on button "All Prompts" at bounding box center [179, 287] width 8 height 8
click at [523, 438] on button "Launch campaign" at bounding box center [530, 437] width 93 height 18
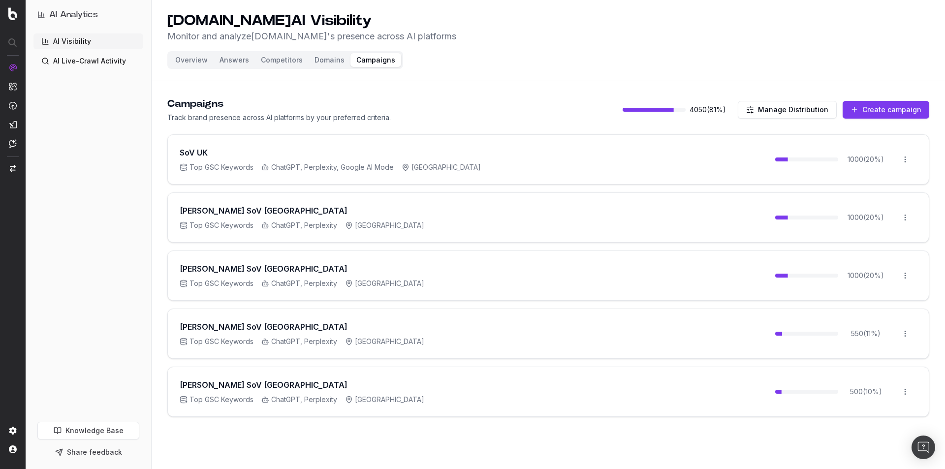
click at [909, 111] on button "Create campaign" at bounding box center [886, 110] width 87 height 18
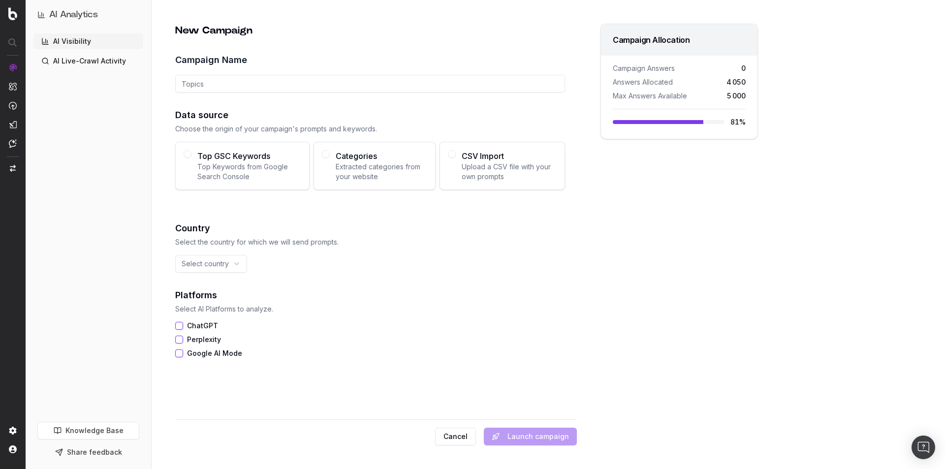
click at [224, 80] on input "Campaign Name" at bounding box center [370, 84] width 390 height 18
paste input "[PERSON_NAME] SoV [GEOGRAPHIC_DATA]"
drag, startPoint x: 234, startPoint y: 85, endPoint x: 293, endPoint y: 83, distance: 58.6
click at [293, 83] on input "[PERSON_NAME] SoV [GEOGRAPHIC_DATA]" at bounding box center [370, 84] width 390 height 18
type input "[PERSON_NAME] SoV [GEOGRAPHIC_DATA]"
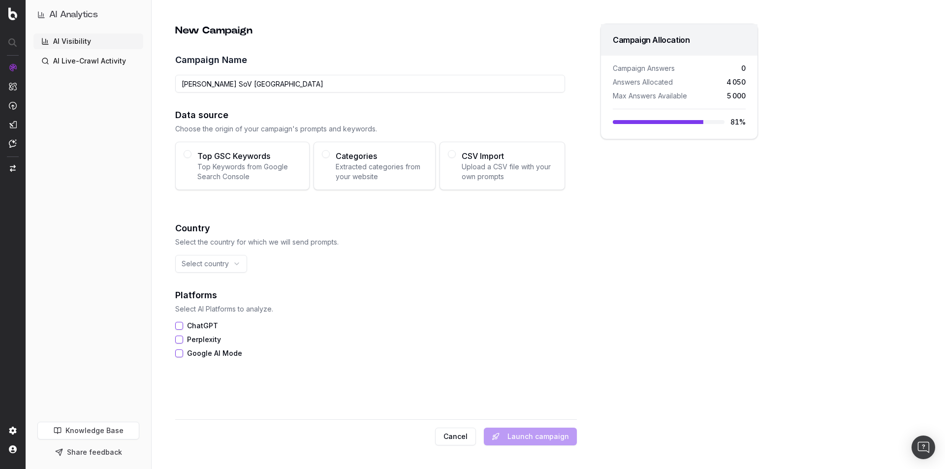
click at [185, 153] on button "Top GSC Keywords Top Keywords from Google Search Console" at bounding box center [188, 154] width 8 height 8
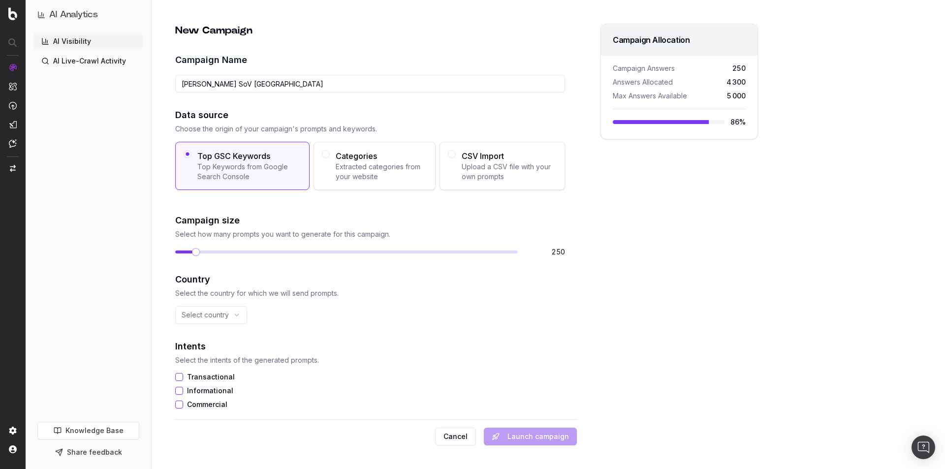
click at [193, 249] on span at bounding box center [196, 252] width 8 height 8
click at [203, 319] on html "AI Analytics AI Visibility AI Live-Crawl Activity Knowledge Base Share feedback…" at bounding box center [472, 234] width 945 height 469
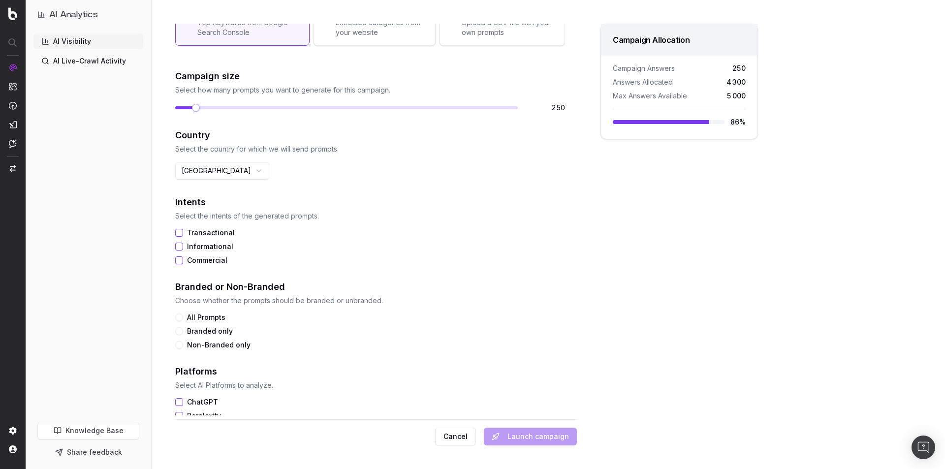
scroll to position [148, 0]
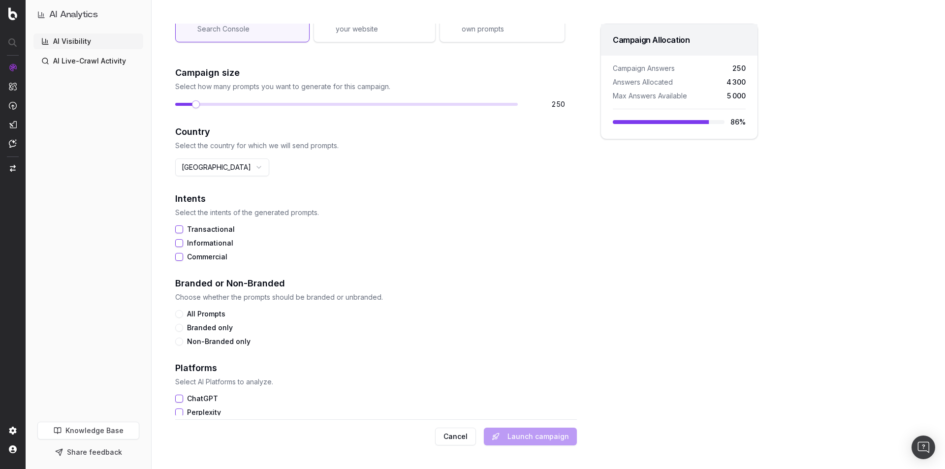
click at [179, 230] on button "Transactional" at bounding box center [179, 229] width 8 height 8
click at [178, 242] on button "Informational" at bounding box center [179, 243] width 8 height 8
click at [177, 255] on button "Commercial" at bounding box center [179, 257] width 8 height 8
click at [183, 315] on div "All Prompts" at bounding box center [370, 314] width 390 height 8
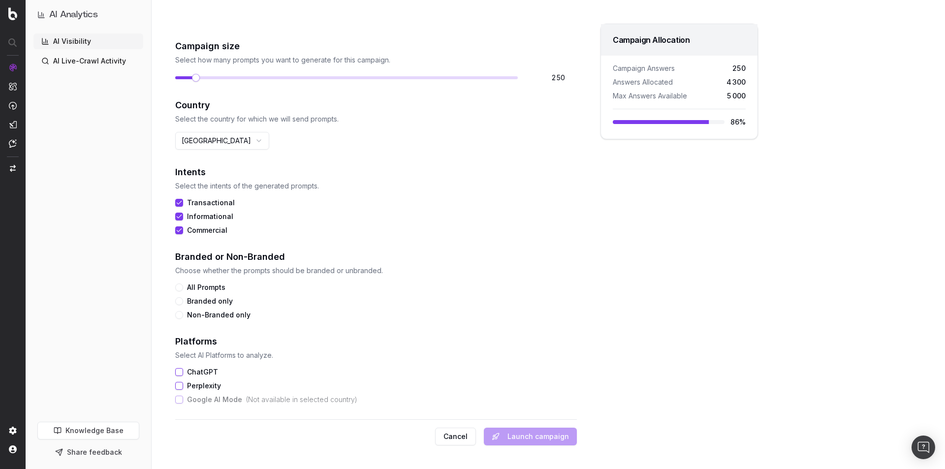
click at [179, 285] on button "All Prompts" at bounding box center [179, 287] width 8 height 8
click at [180, 374] on button "ChatGPT" at bounding box center [179, 372] width 8 height 8
click at [179, 385] on button "Perplexity" at bounding box center [179, 386] width 8 height 8
click at [516, 435] on button "Launch campaign" at bounding box center [530, 437] width 93 height 18
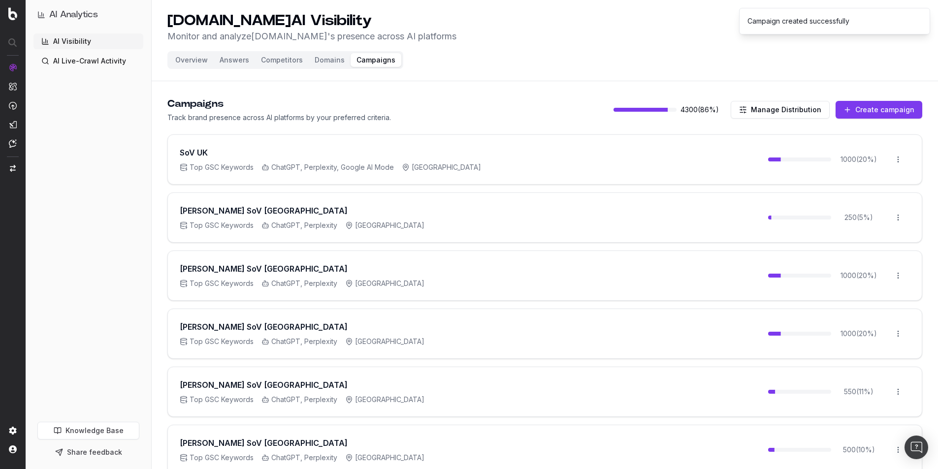
click at [885, 106] on button "Create campaign" at bounding box center [878, 110] width 87 height 18
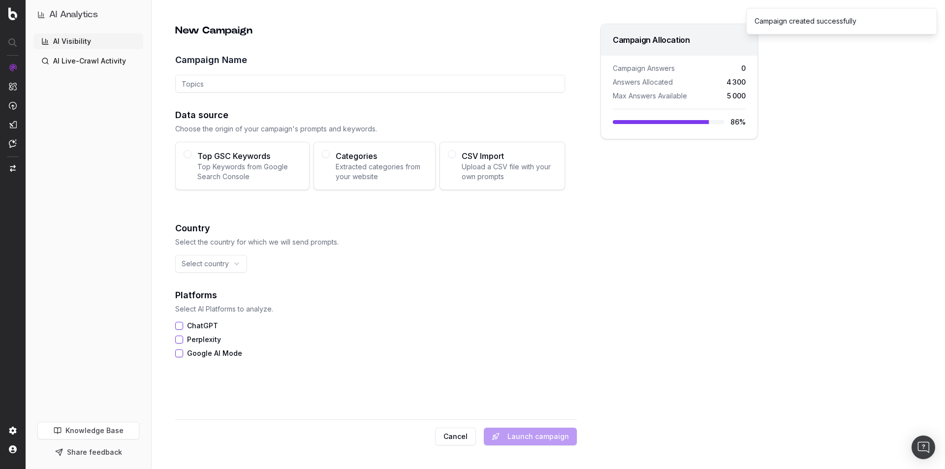
click at [206, 87] on input "Campaign Name" at bounding box center [370, 84] width 390 height 18
paste input "[PERSON_NAME] SoV [GEOGRAPHIC_DATA]"
drag, startPoint x: 234, startPoint y: 84, endPoint x: 297, endPoint y: 84, distance: 63.0
click at [297, 84] on input "[PERSON_NAME] SoV [GEOGRAPHIC_DATA]" at bounding box center [370, 84] width 390 height 18
type input "[PERSON_NAME] SoV [GEOGRAPHIC_DATA]"
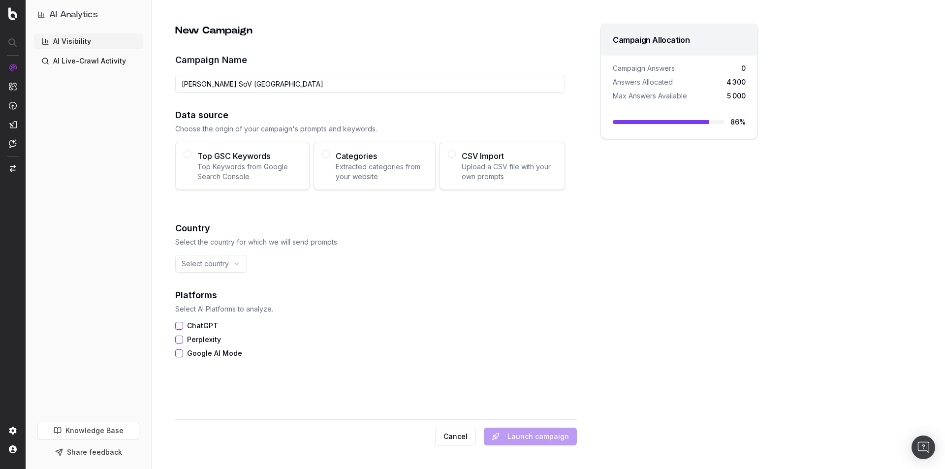
click at [429, 374] on div "New Campaign Campaign Name S.T Dupont SoV Belgium Data source Choose the origin…" at bounding box center [376, 220] width 402 height 392
click at [188, 153] on button "Top GSC Keywords Top Keywords from Google Search Console" at bounding box center [188, 154] width 8 height 8
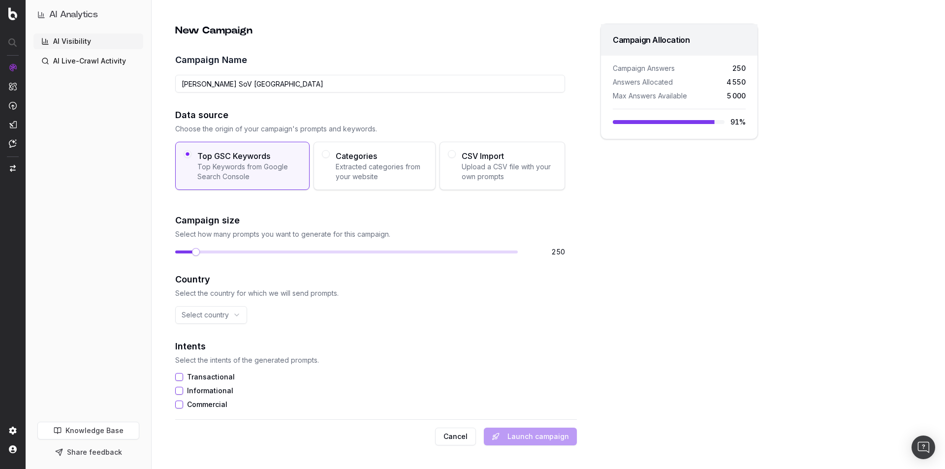
click at [192, 256] on span at bounding box center [196, 252] width 8 height 8
click at [203, 313] on html "AI Analytics AI Visibility AI Live-Crawl Activity Knowledge Base Share feedback…" at bounding box center [472, 234] width 945 height 469
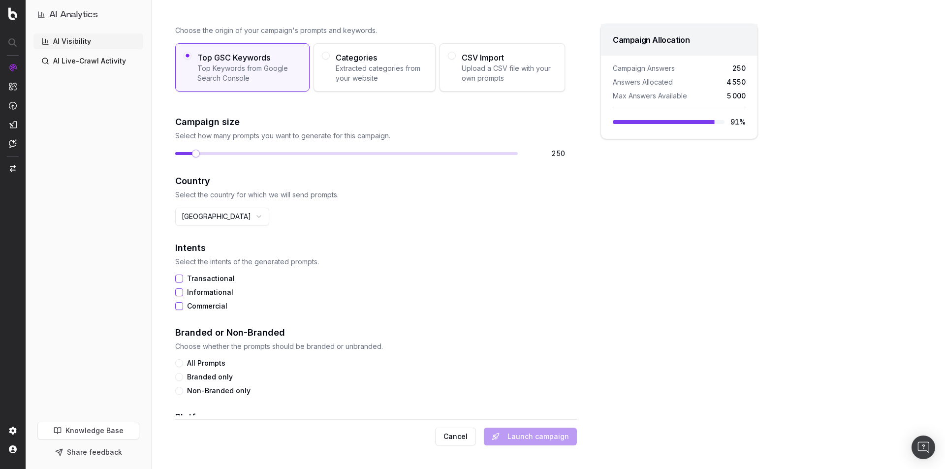
click at [179, 279] on button "Transactional" at bounding box center [179, 279] width 8 height 8
click at [182, 289] on button "Informational" at bounding box center [179, 292] width 8 height 8
click at [181, 307] on button "Commercial" at bounding box center [179, 306] width 8 height 8
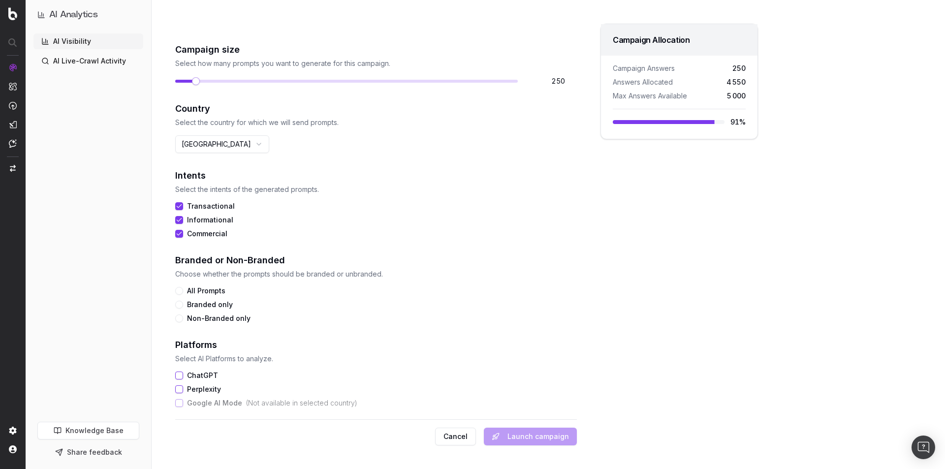
scroll to position [174, 0]
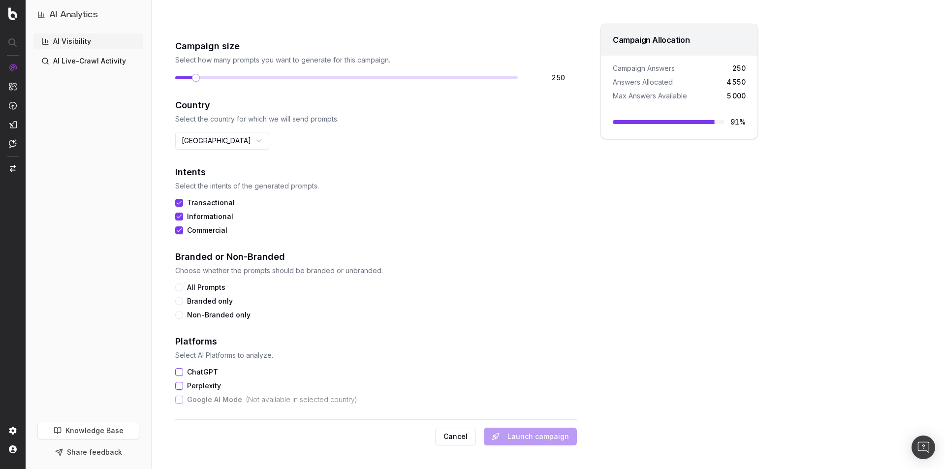
click at [179, 287] on button "All Prompts" at bounding box center [179, 287] width 8 height 8
click at [179, 366] on div "Platforms Select AI Platforms to analyze. ChatGPT Perplexity Google AI Mode ( N…" at bounding box center [370, 369] width 390 height 69
click at [179, 373] on button "ChatGPT" at bounding box center [179, 372] width 8 height 8
click at [175, 389] on div "New Campaign Campaign Name S.T Dupont SoV Belgium Data source Choose the origin…" at bounding box center [376, 220] width 402 height 392
click at [180, 386] on button "Perplexity" at bounding box center [179, 386] width 8 height 8
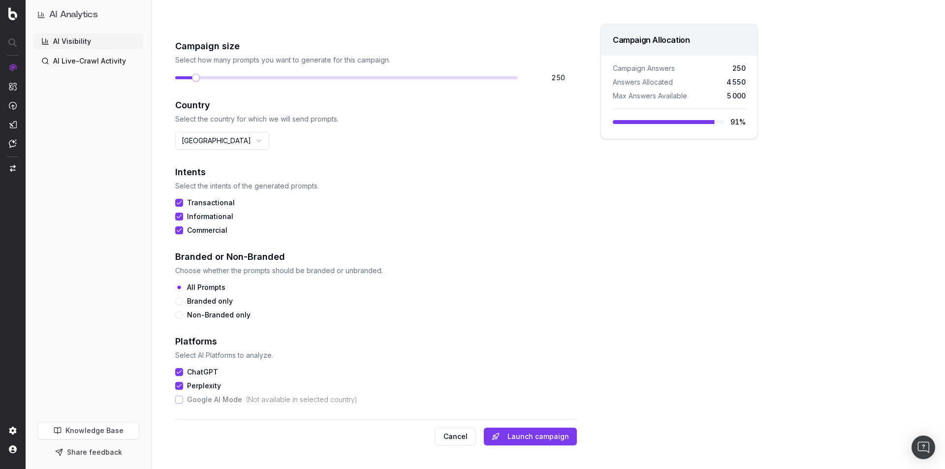
click at [541, 440] on button "Launch campaign" at bounding box center [530, 437] width 93 height 18
click at [540, 434] on button "Launch campaign" at bounding box center [530, 437] width 93 height 18
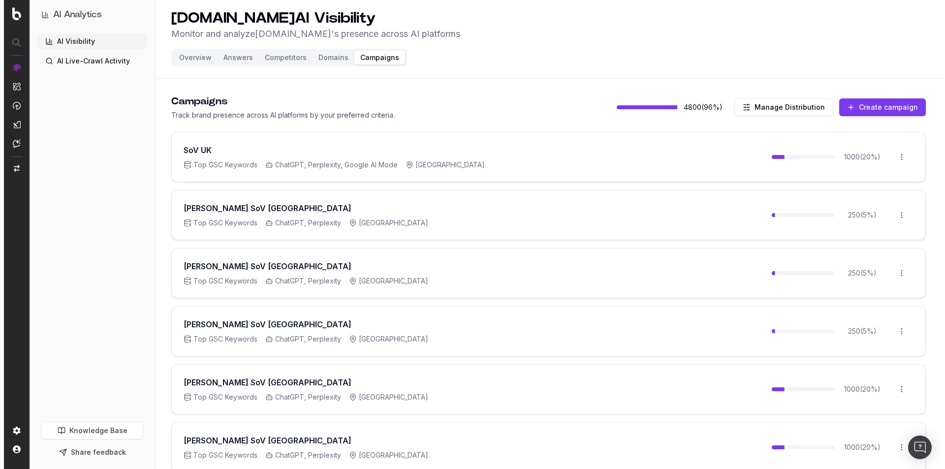
scroll to position [0, 0]
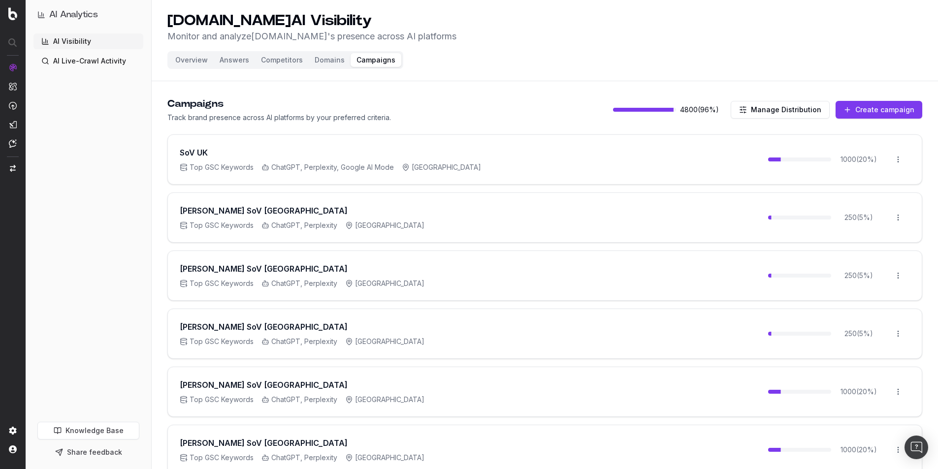
click at [862, 96] on main "Campaigns Track brand presence across AI platforms by your preferred criteria. …" at bounding box center [545, 346] width 786 height 522
click at [870, 101] on button "Create campaign" at bounding box center [878, 110] width 87 height 18
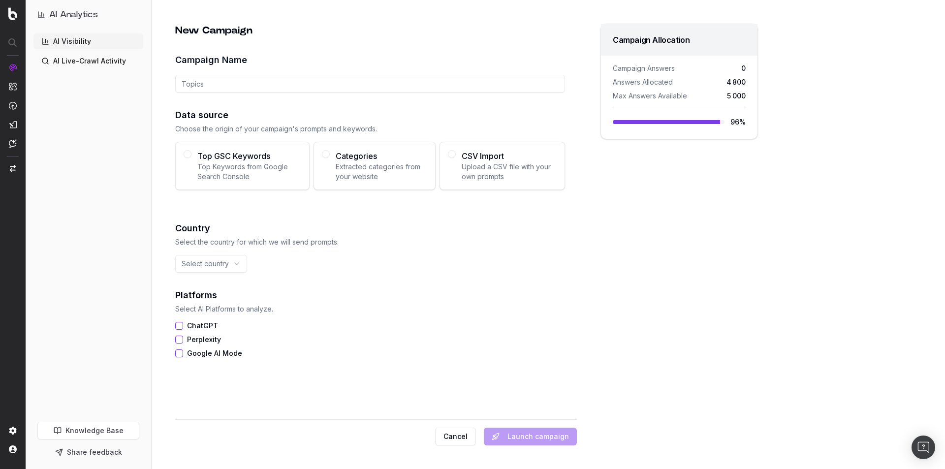
click at [279, 81] on input "Campaign Name" at bounding box center [370, 84] width 390 height 18
paste input "[PERSON_NAME] SoV [GEOGRAPHIC_DATA]"
type input "[PERSON_NAME] SoV [GEOGRAPHIC_DATA]"
click at [190, 154] on button "Top GSC Keywords Top Keywords from Google Search Console" at bounding box center [188, 154] width 8 height 8
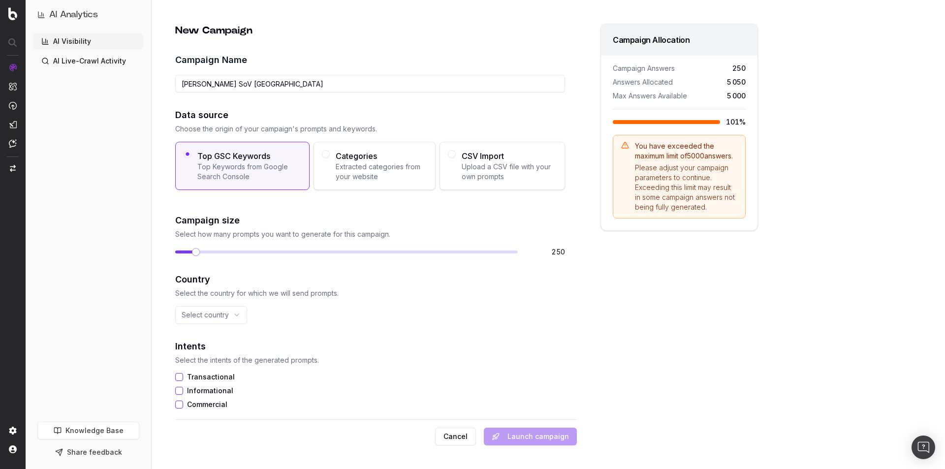
click at [192, 253] on span at bounding box center [196, 252] width 8 height 8
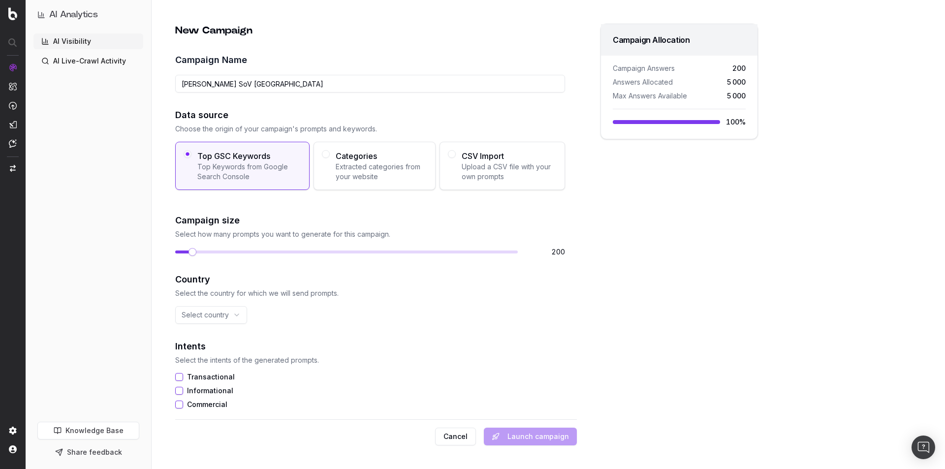
click at [189, 251] on span at bounding box center [192, 252] width 8 height 8
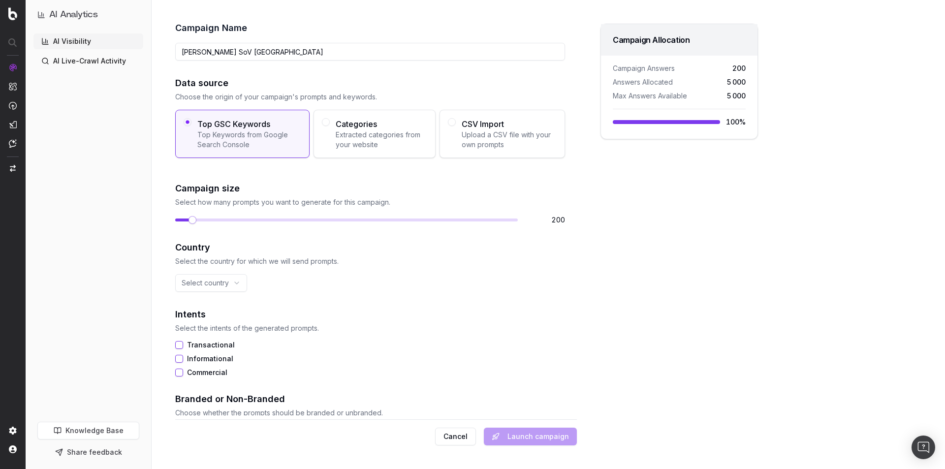
scroll to position [49, 0]
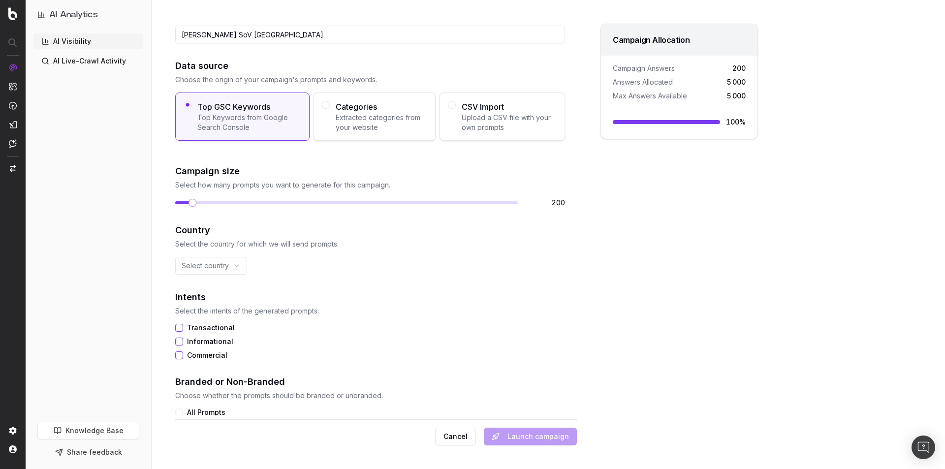
click at [234, 263] on html "AI Analytics AI Visibility AI Live-Crawl Activity Knowledge Base Share feedback…" at bounding box center [472, 234] width 945 height 469
click at [224, 265] on html "AI Analytics AI Visibility AI Live-Crawl Activity Knowledge Base Share feedback…" at bounding box center [472, 234] width 945 height 469
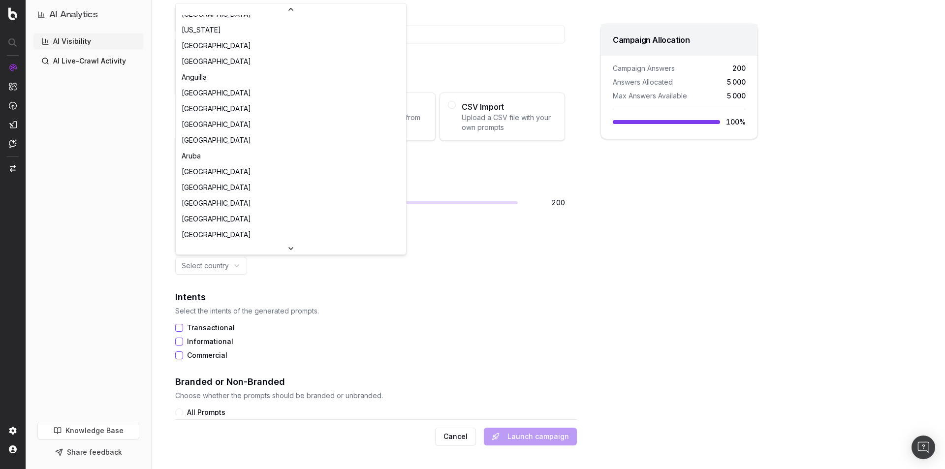
scroll to position [2636, 0]
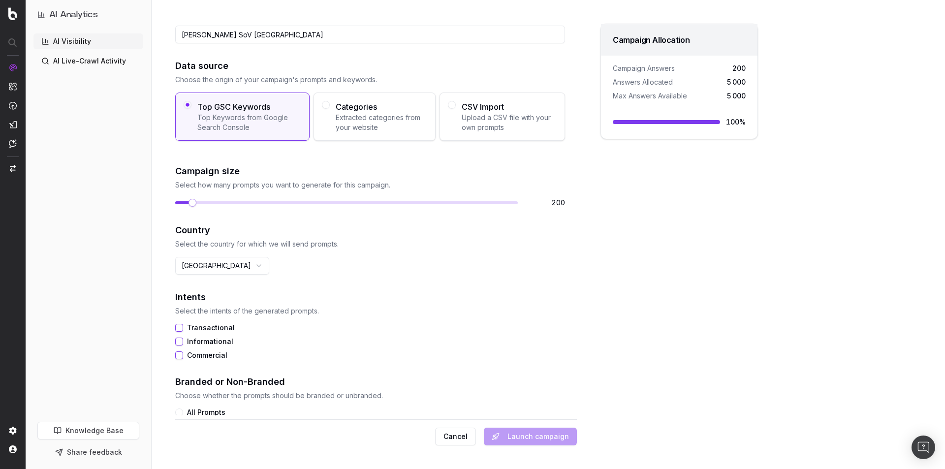
click at [179, 328] on button "Transactional" at bounding box center [179, 328] width 8 height 8
click at [177, 339] on button "Informational" at bounding box center [179, 342] width 8 height 8
click at [181, 354] on button "Commercial" at bounding box center [179, 355] width 8 height 8
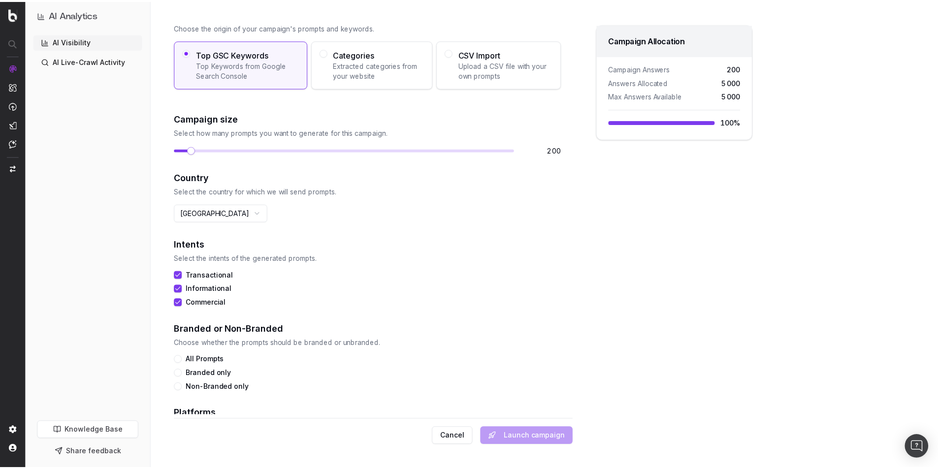
scroll to position [174, 0]
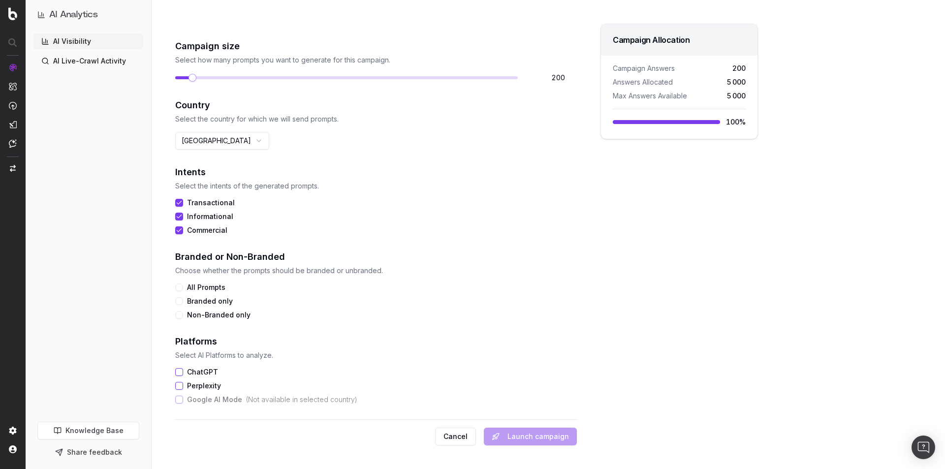
click at [183, 282] on div "Branded or Non-Branded Choose whether the prompts should be branded or unbrande…" at bounding box center [370, 284] width 390 height 69
click at [182, 284] on button "All Prompts" at bounding box center [179, 287] width 8 height 8
click at [180, 370] on button "ChatGPT" at bounding box center [179, 372] width 8 height 8
click at [179, 387] on button "Perplexity" at bounding box center [179, 386] width 8 height 8
click at [521, 436] on button "Launch campaign" at bounding box center [530, 437] width 93 height 18
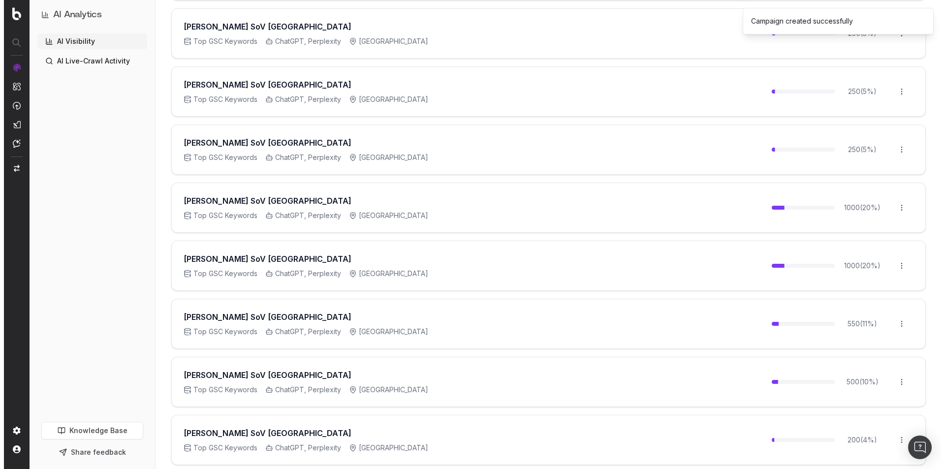
scroll to position [196, 0]
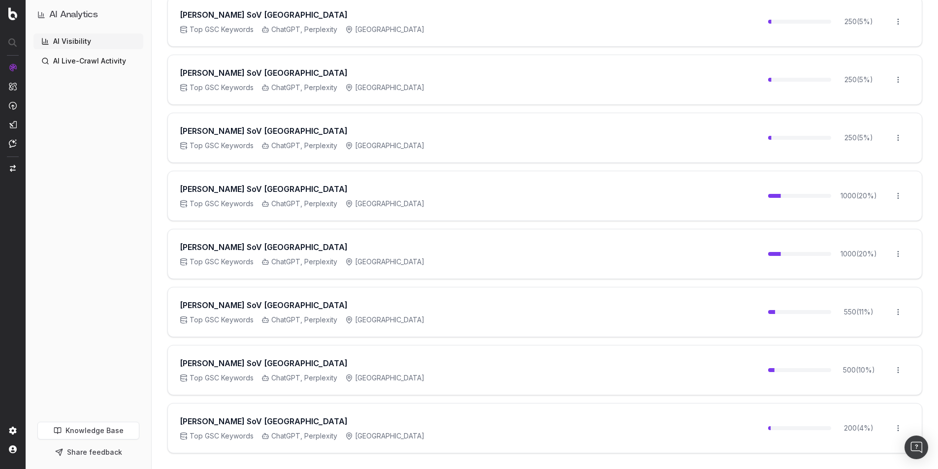
click at [901, 273] on html "AI Analytics AI Visibility AI Live-Crawl Activity Knowledge Base Share feedback…" at bounding box center [469, 38] width 938 height 469
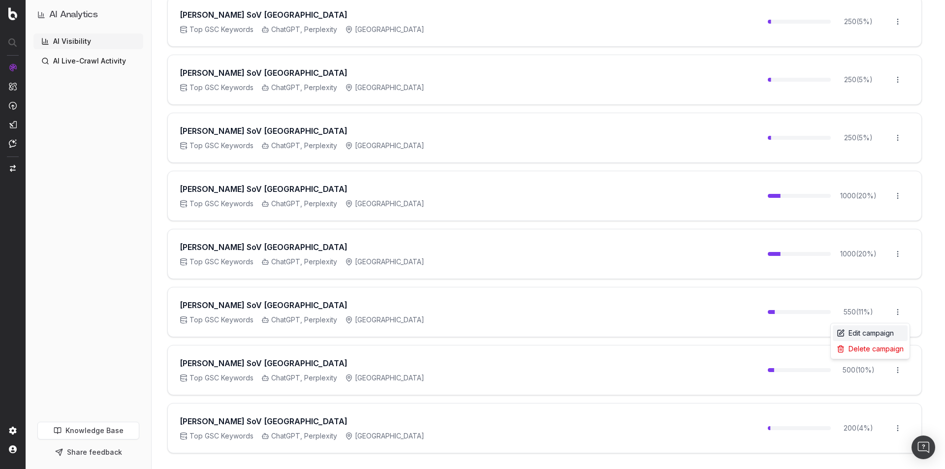
click at [888, 328] on div "Edit campaign" at bounding box center [870, 333] width 75 height 16
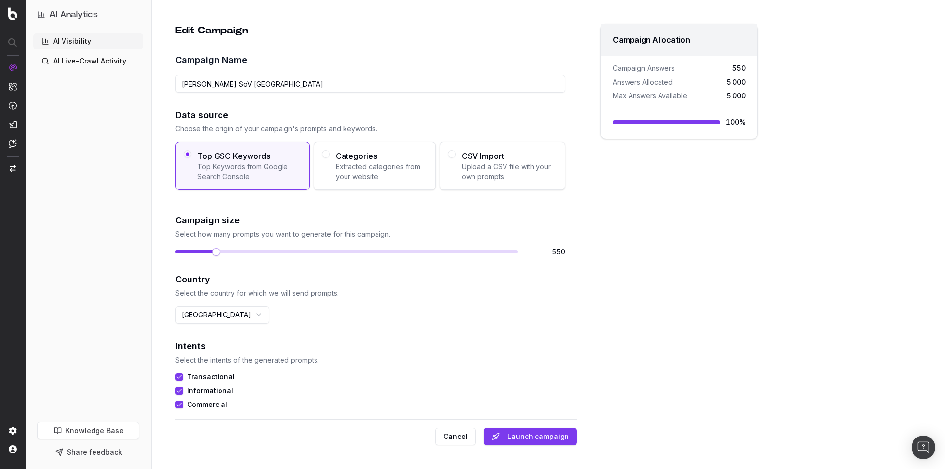
scroll to position [49, 0]
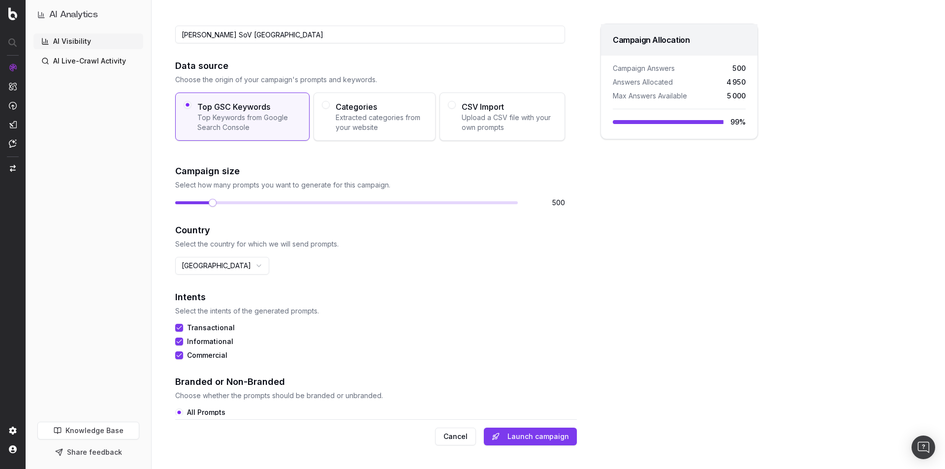
click at [209, 207] on span at bounding box center [213, 203] width 8 height 8
click at [530, 428] on button "Launch campaign" at bounding box center [530, 437] width 93 height 18
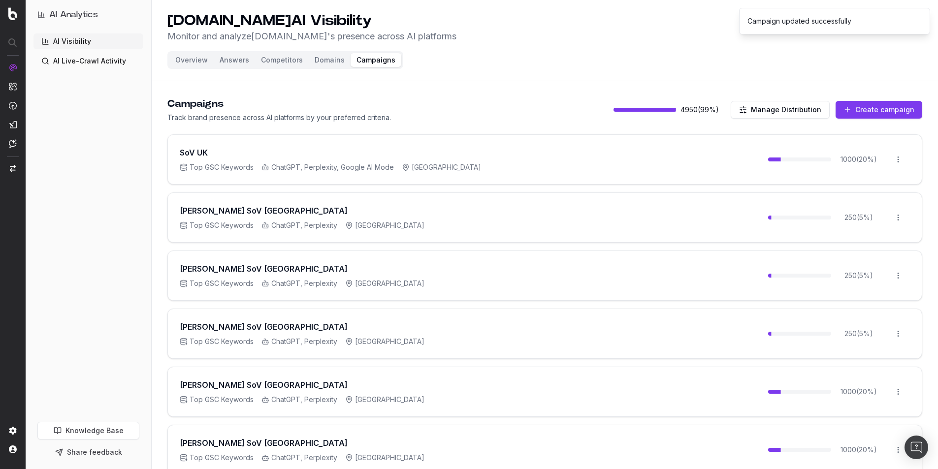
click at [861, 118] on button "Create campaign" at bounding box center [878, 110] width 87 height 18
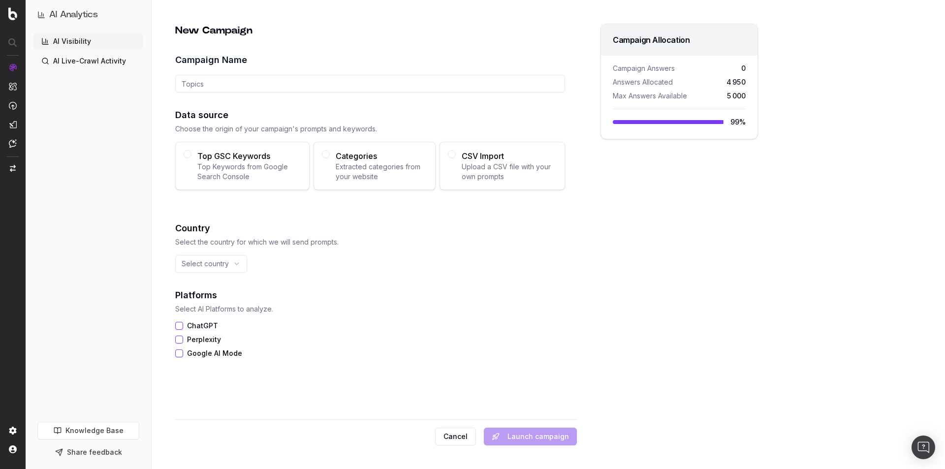
click at [272, 83] on input "Campaign Name" at bounding box center [370, 84] width 390 height 18
paste input "[PERSON_NAME] SoV [GEOGRAPHIC_DATA]"
type input "[PERSON_NAME] SoV [GEOGRAPHIC_DATA]"
click at [187, 151] on button "Top GSC Keywords Top Keywords from Google Search Console" at bounding box center [188, 154] width 8 height 8
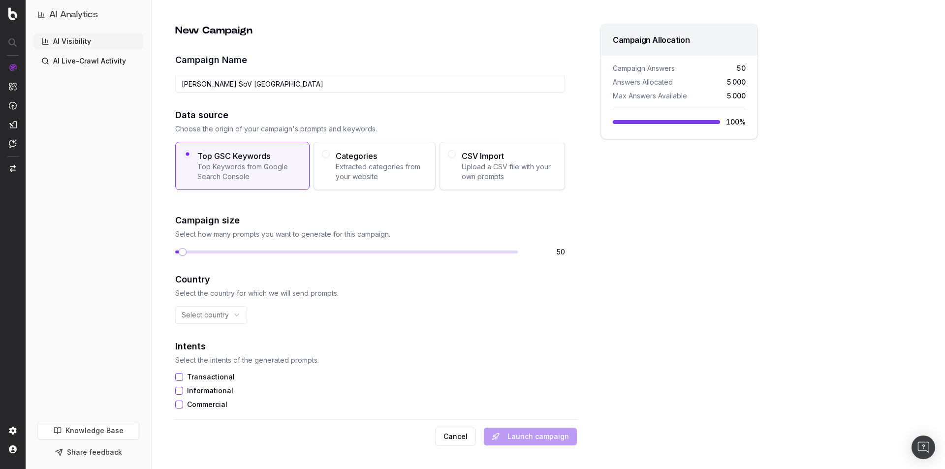
click at [180, 256] on span at bounding box center [183, 252] width 8 height 8
click at [211, 317] on html "AI Analytics AI Visibility AI Live-Crawl Activity Knowledge Base Share feedback…" at bounding box center [472, 234] width 945 height 469
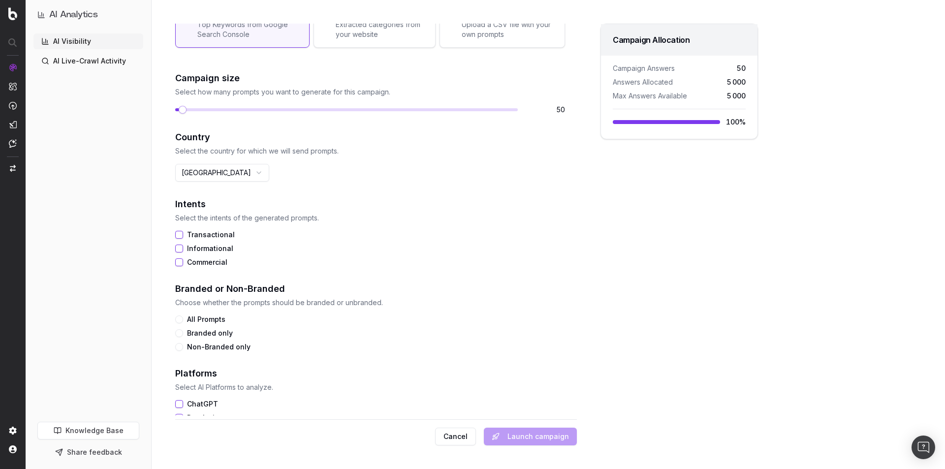
scroll to position [148, 0]
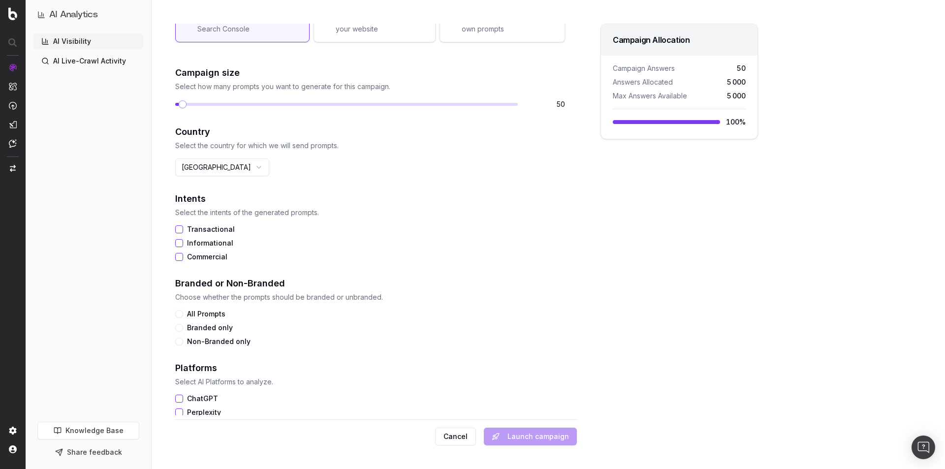
click at [181, 228] on button "Transactional" at bounding box center [179, 229] width 8 height 8
click at [179, 244] on button "Informational" at bounding box center [179, 243] width 8 height 8
click at [179, 254] on button "Commercial" at bounding box center [179, 257] width 8 height 8
click at [180, 315] on button "All Prompts" at bounding box center [179, 314] width 8 height 8
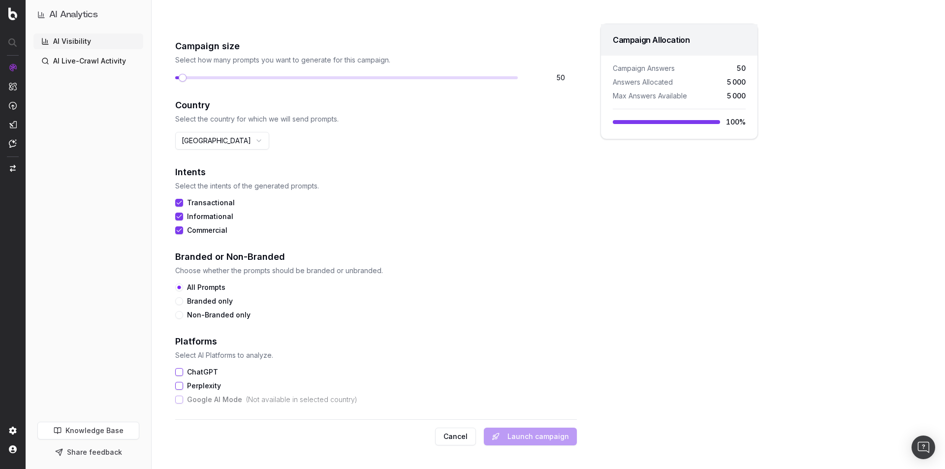
click at [180, 373] on button "ChatGPT" at bounding box center [179, 372] width 8 height 8
click at [178, 383] on button "Perplexity" at bounding box center [179, 386] width 8 height 8
click at [539, 435] on button "Launch campaign" at bounding box center [530, 437] width 93 height 18
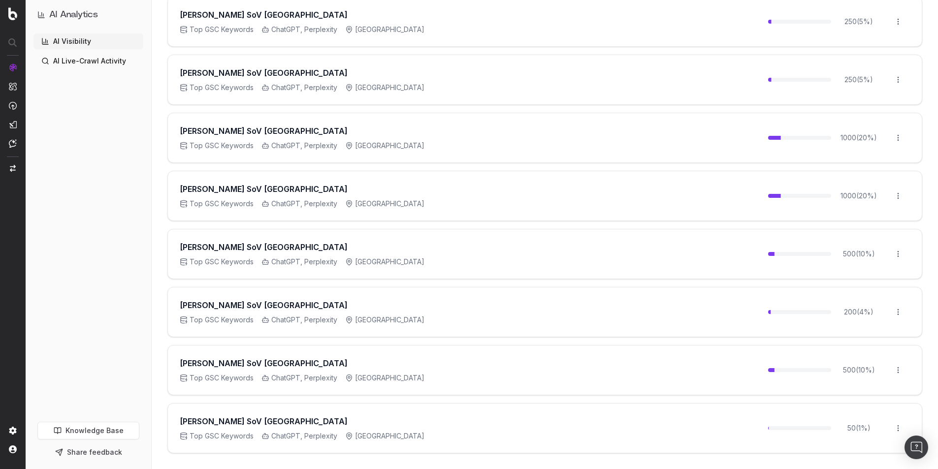
scroll to position [0, 0]
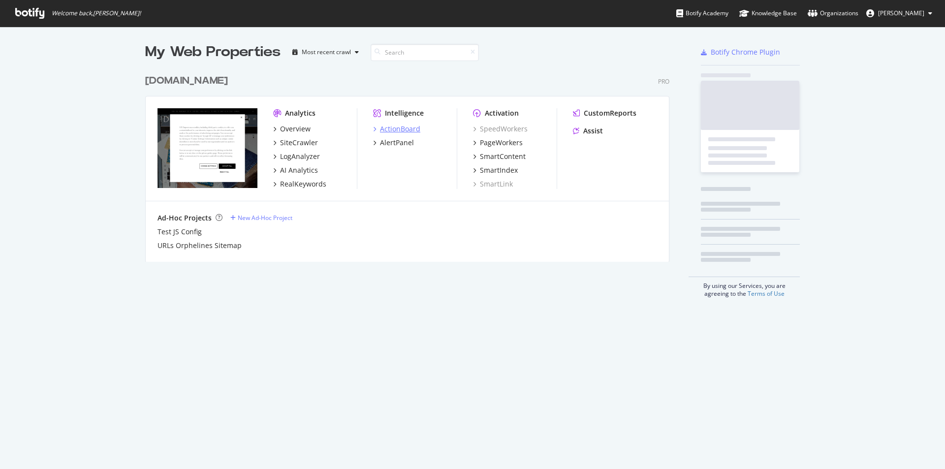
scroll to position [192, 525]
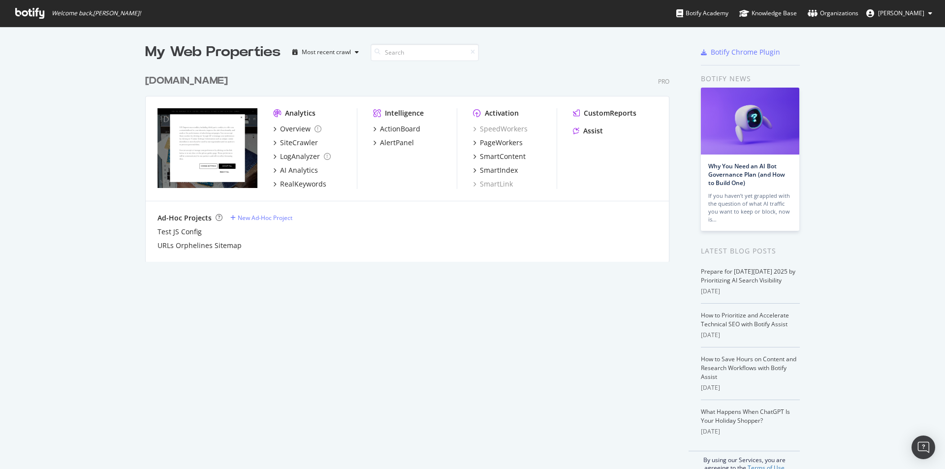
click at [22, 12] on icon at bounding box center [29, 13] width 29 height 11
click at [22, 11] on icon at bounding box center [29, 13] width 29 height 11
click at [24, 13] on icon at bounding box center [29, 13] width 29 height 11
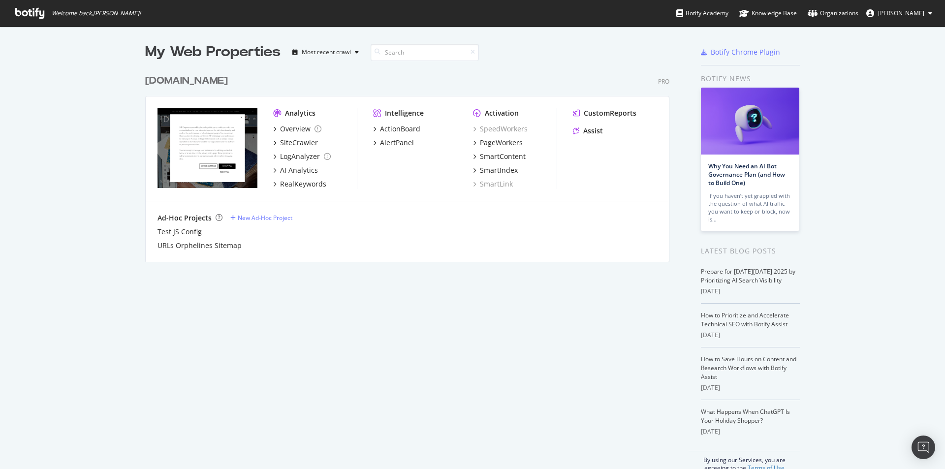
click at [24, 13] on icon at bounding box center [29, 13] width 29 height 11
click at [42, 4] on span "Welcome back, Zineb Seffar !" at bounding box center [77, 13] width 141 height 27
click at [293, 124] on div "Overview" at bounding box center [295, 129] width 31 height 10
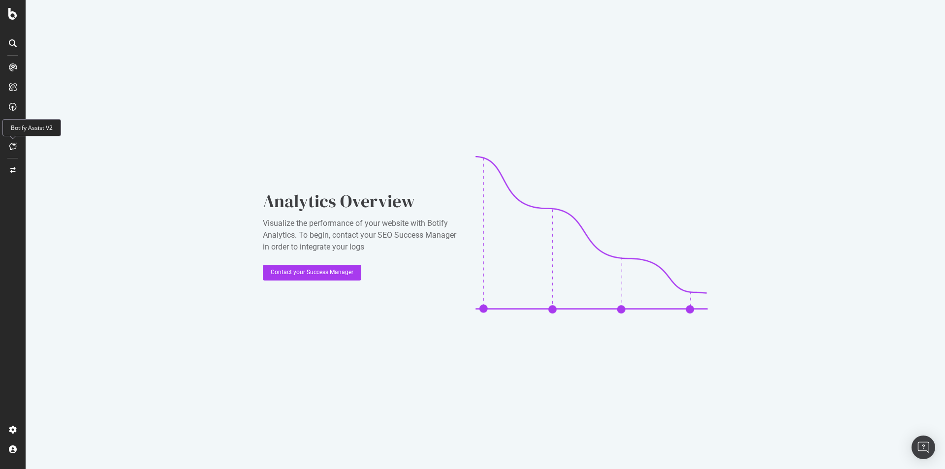
click at [14, 139] on div at bounding box center [13, 146] width 16 height 16
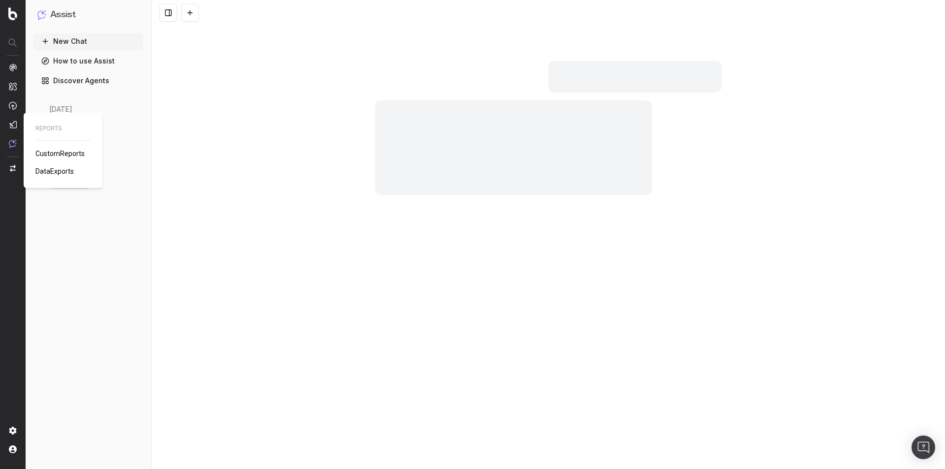
click at [11, 125] on img at bounding box center [13, 125] width 8 height 8
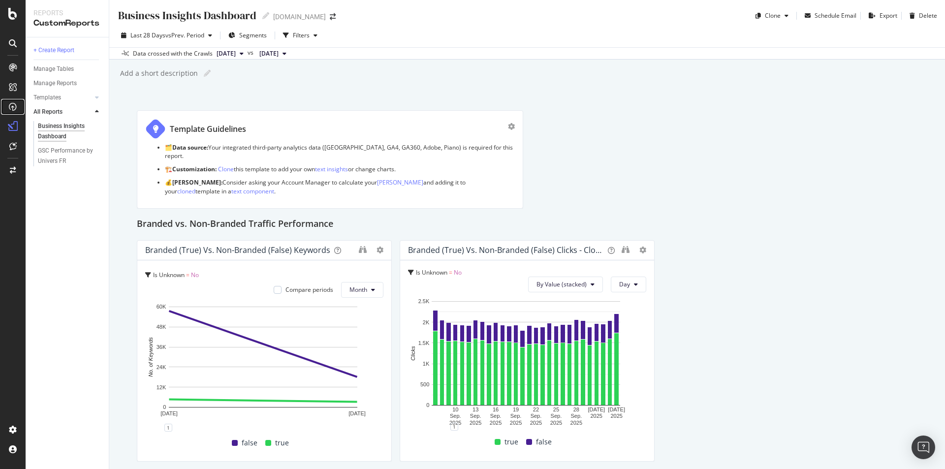
click at [16, 102] on div at bounding box center [13, 107] width 16 height 16
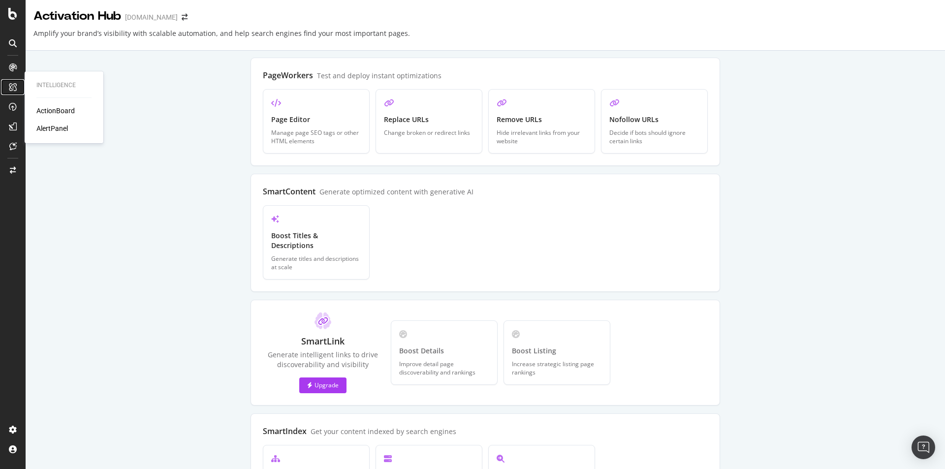
click at [10, 81] on div at bounding box center [13, 87] width 16 height 16
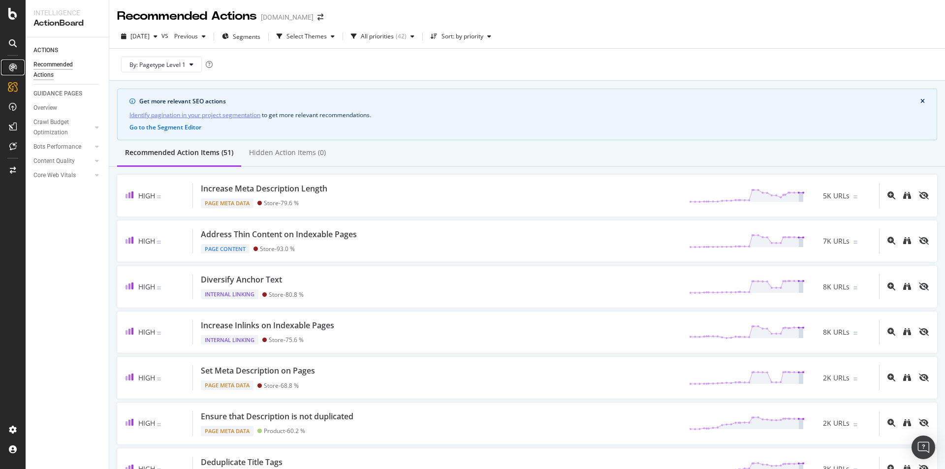
click at [9, 67] on icon at bounding box center [13, 67] width 8 height 8
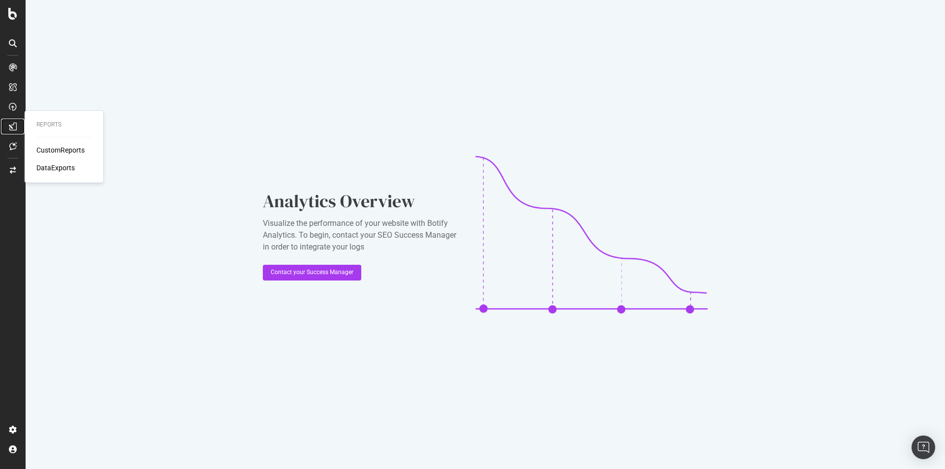
click at [10, 122] on div at bounding box center [13, 127] width 16 height 16
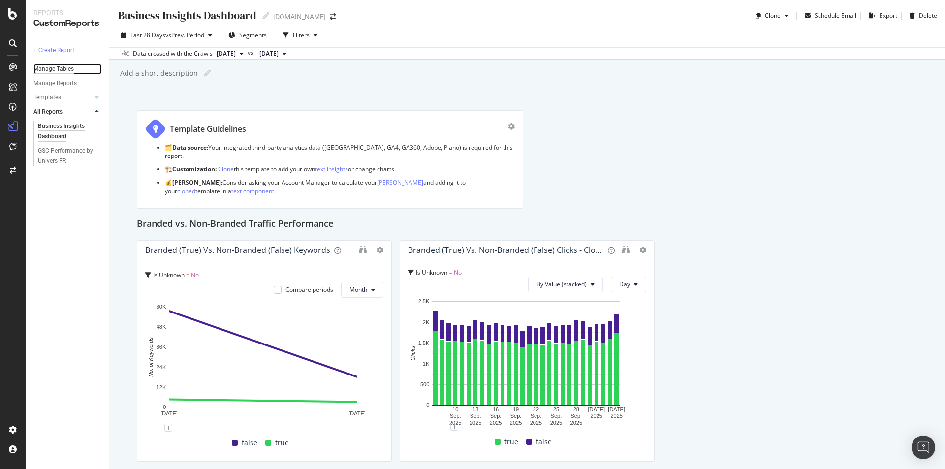
click at [55, 71] on div "Manage Tables" at bounding box center [53, 69] width 40 height 10
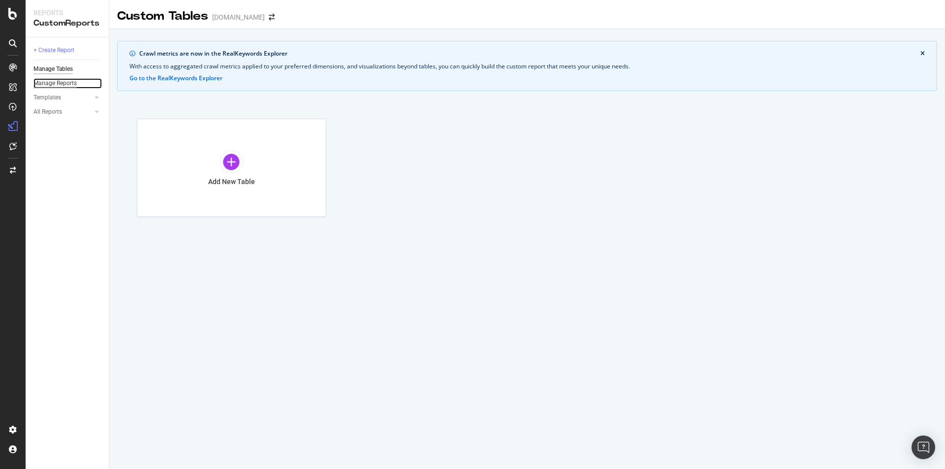
click at [44, 81] on div "Manage Reports" at bounding box center [54, 83] width 43 height 10
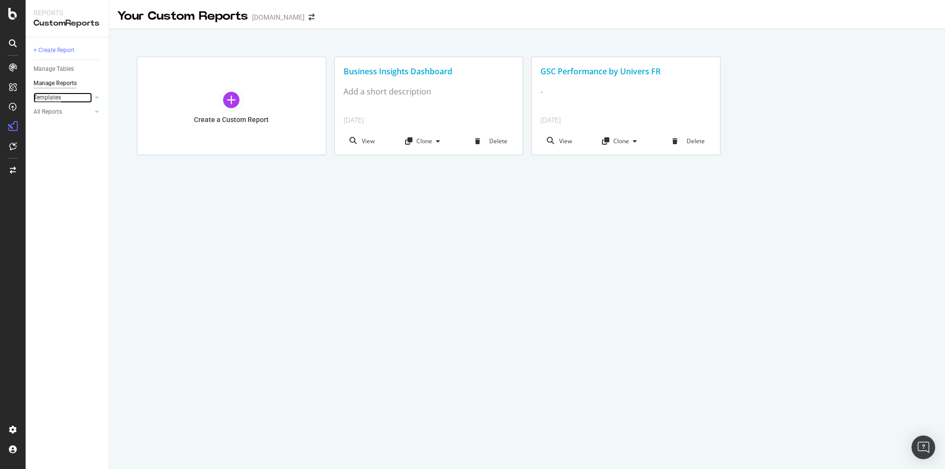
click at [53, 97] on div "Templates" at bounding box center [47, 98] width 28 height 10
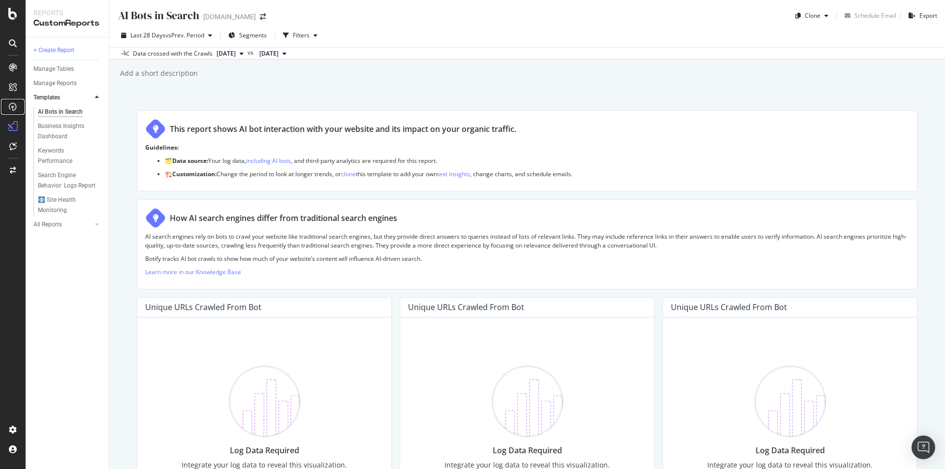
click at [13, 105] on icon at bounding box center [13, 107] width 8 height 8
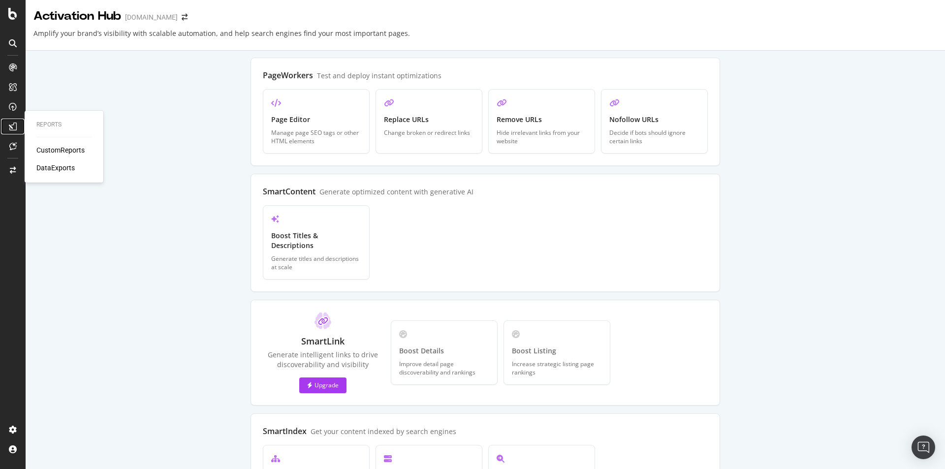
click at [11, 126] on icon at bounding box center [13, 127] width 8 height 8
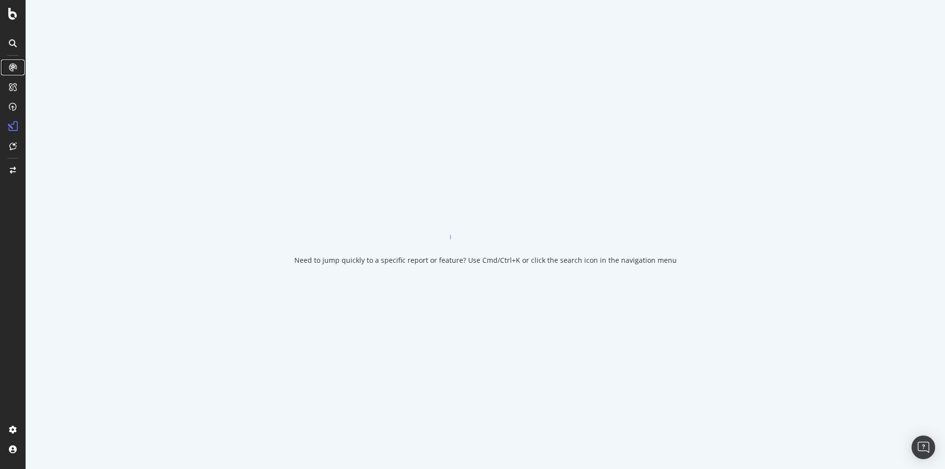
click at [18, 67] on div at bounding box center [13, 68] width 16 height 16
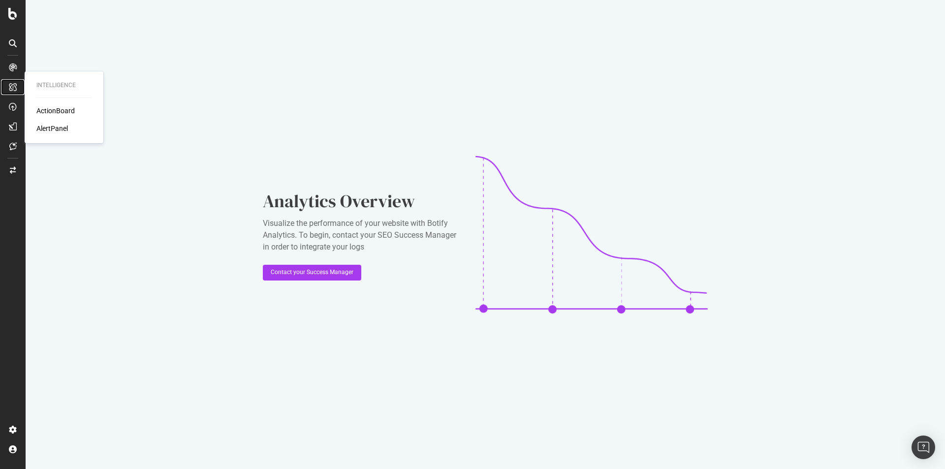
click at [13, 86] on icon at bounding box center [13, 87] width 8 height 8
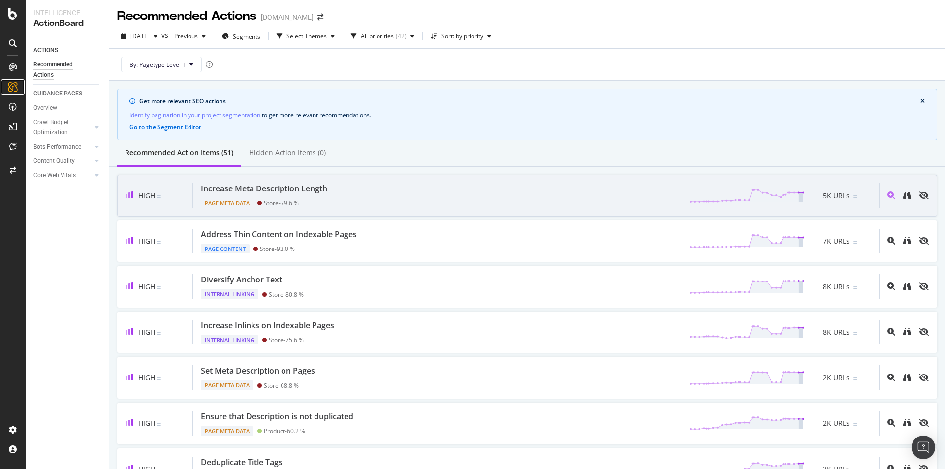
scroll to position [49, 0]
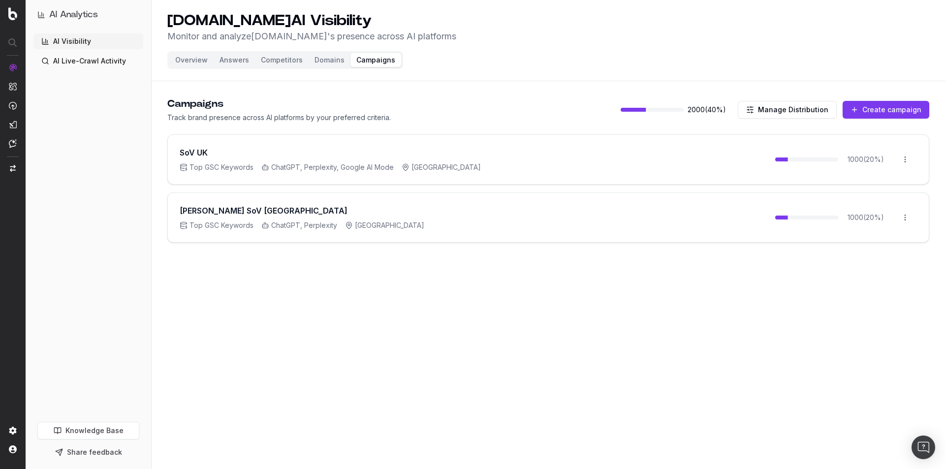
click at [365, 61] on button "Campaigns" at bounding box center [375, 60] width 51 height 14
drag, startPoint x: 169, startPoint y: 208, endPoint x: 286, endPoint y: 205, distance: 117.7
click at [286, 205] on div "S.T Dupont SoV [GEOGRAPHIC_DATA] Top GSC Keywords ChatGPT, Perplexity [GEOGRAPH…" at bounding box center [548, 217] width 761 height 49
copy h3 "[PERSON_NAME] SoV [GEOGRAPHIC_DATA]"
click at [613, 0] on html "AI Analytics AI Visibility AI Live-Crawl Activity Knowledge Base Share feedback…" at bounding box center [472, 234] width 945 height 469
